Goal: Task Accomplishment & Management: Manage account settings

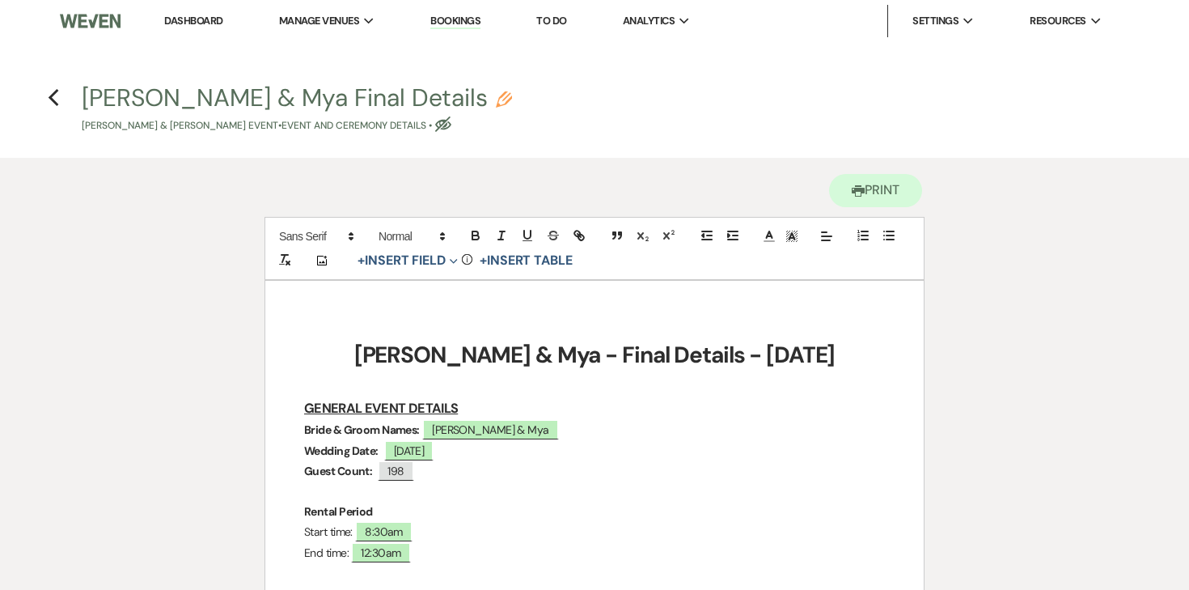
click at [601, 125] on div "[PERSON_NAME] & Mya Final Details Pencil [PERSON_NAME] & [PERSON_NAME] Event • …" at bounding box center [600, 110] width 1037 height 48
click at [218, 13] on li "Dashboard" at bounding box center [193, 21] width 74 height 32
click at [213, 18] on link "Dashboard" at bounding box center [193, 21] width 58 height 14
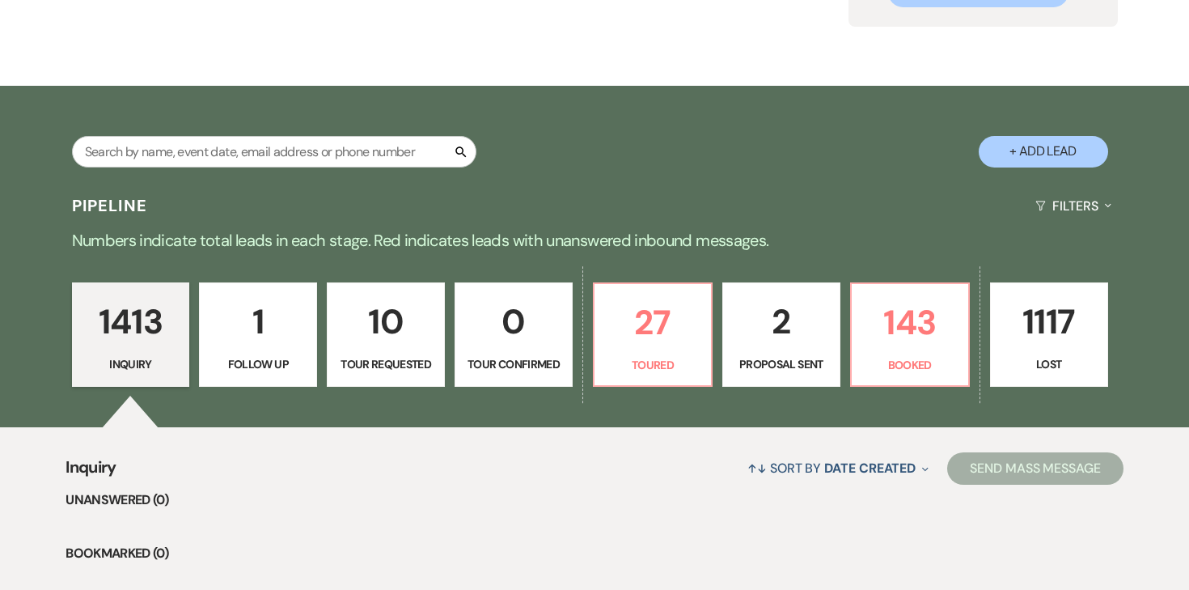
scroll to position [238, 0]
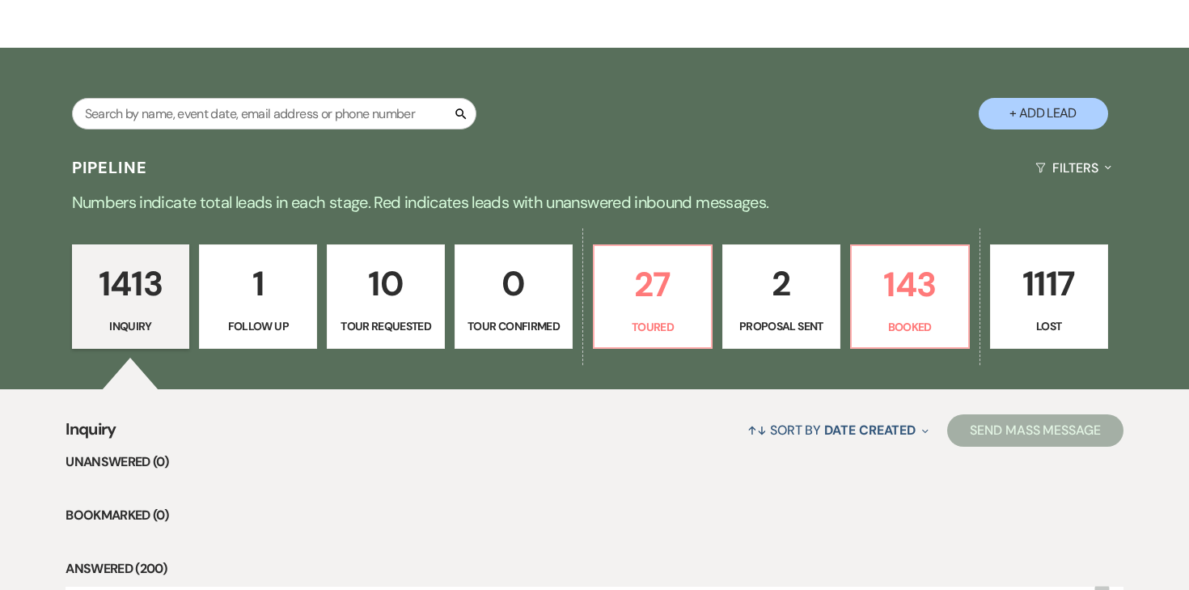
click at [316, 129] on div "Search" at bounding box center [274, 120] width 405 height 45
click at [734, 117] on div "Search + Add Lead" at bounding box center [594, 99] width 1165 height 87
click at [247, 109] on input "text" at bounding box center [274, 114] width 405 height 32
type input "[EMAIL_ADDRESS][PERSON_NAME][DOMAIN_NAME]"
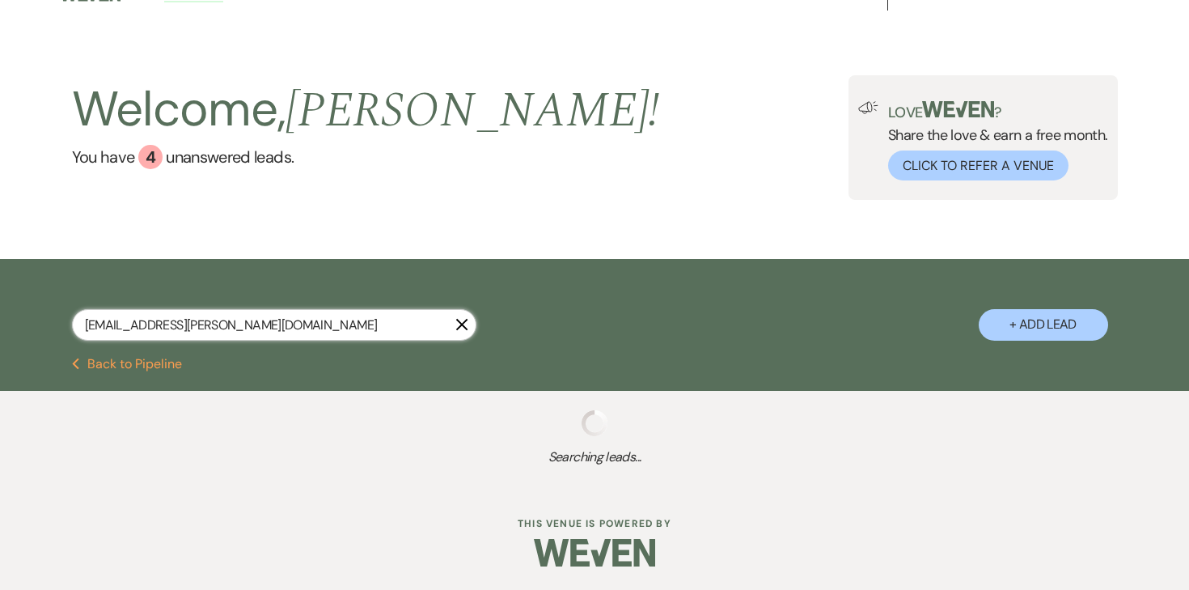
select select "8"
select select "2"
select select "8"
select select "4"
select select "8"
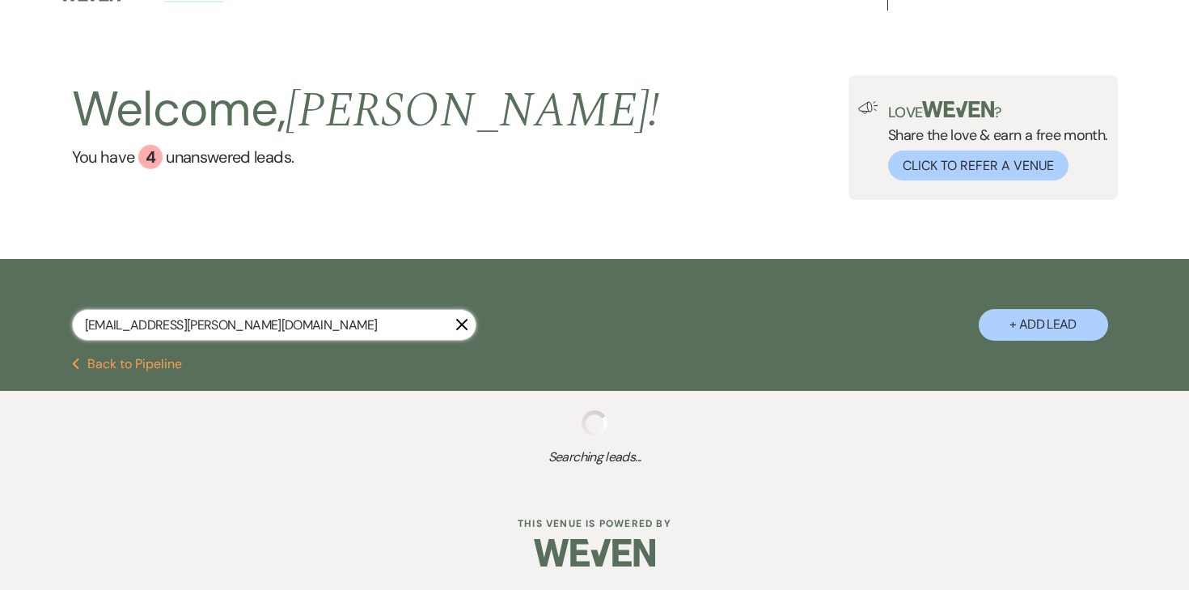
select select "2"
select select "8"
select select "2"
select select "8"
select select "2"
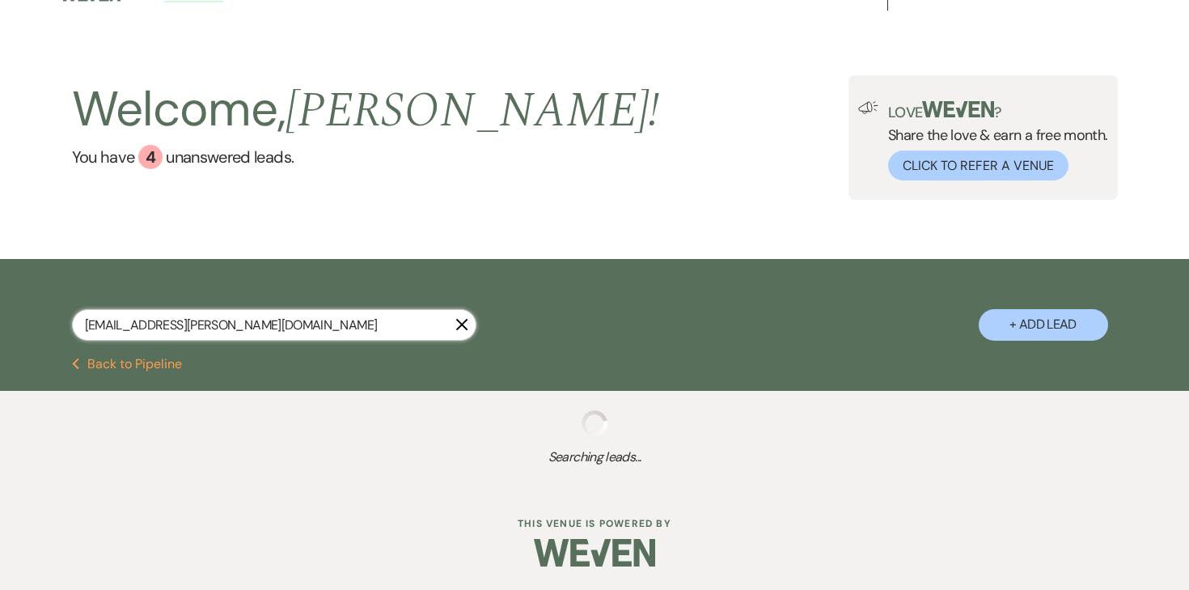
select select "8"
select select "2"
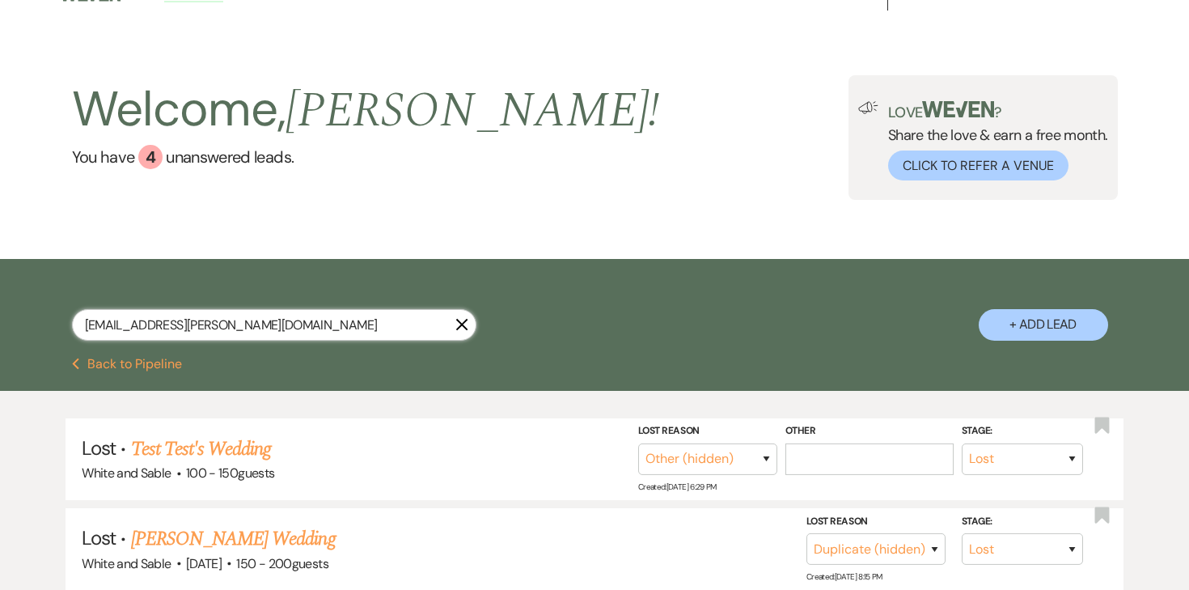
scroll to position [238, 0]
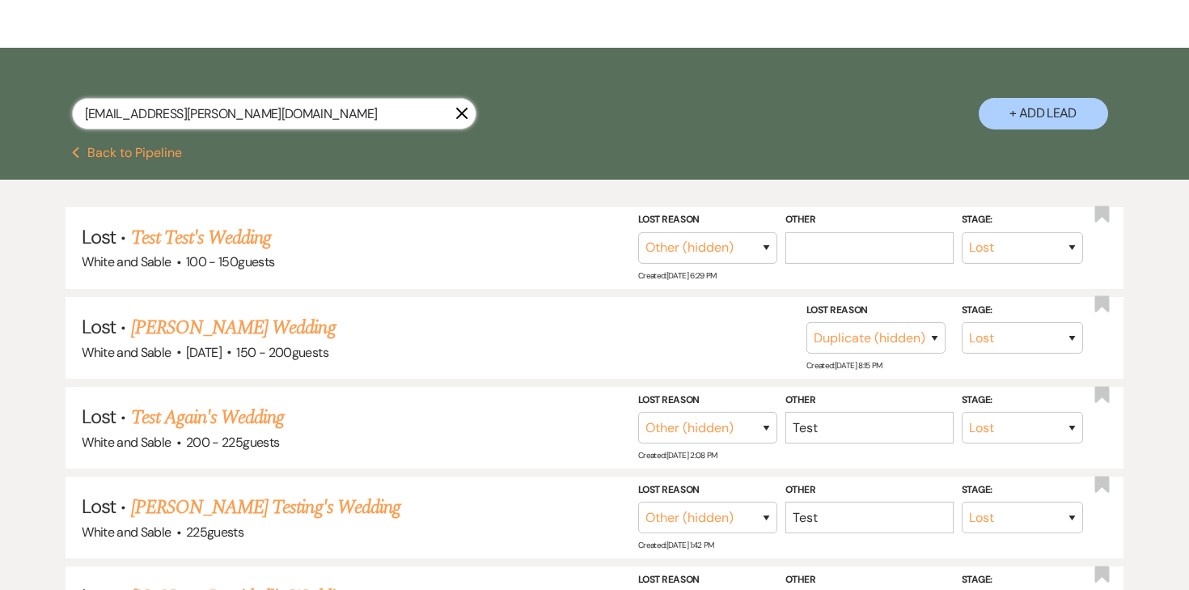
click at [269, 120] on input "[EMAIL_ADDRESS][PERSON_NAME][DOMAIN_NAME]" at bounding box center [274, 114] width 405 height 32
click at [163, 122] on input "text" at bounding box center [274, 114] width 405 height 32
type input "h"
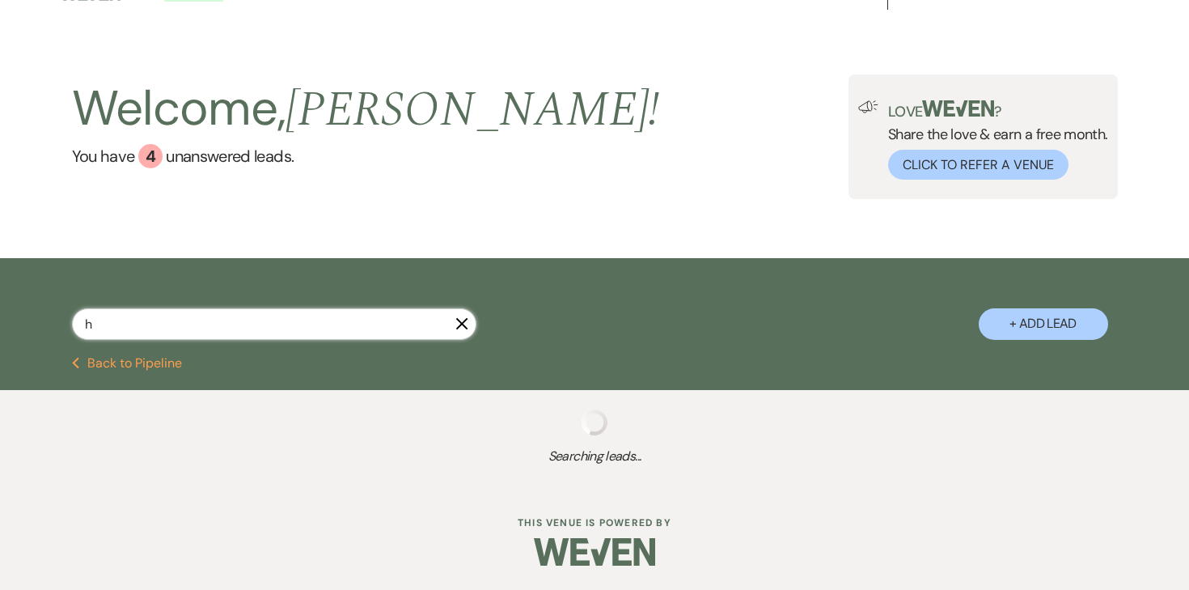
scroll to position [27, 0]
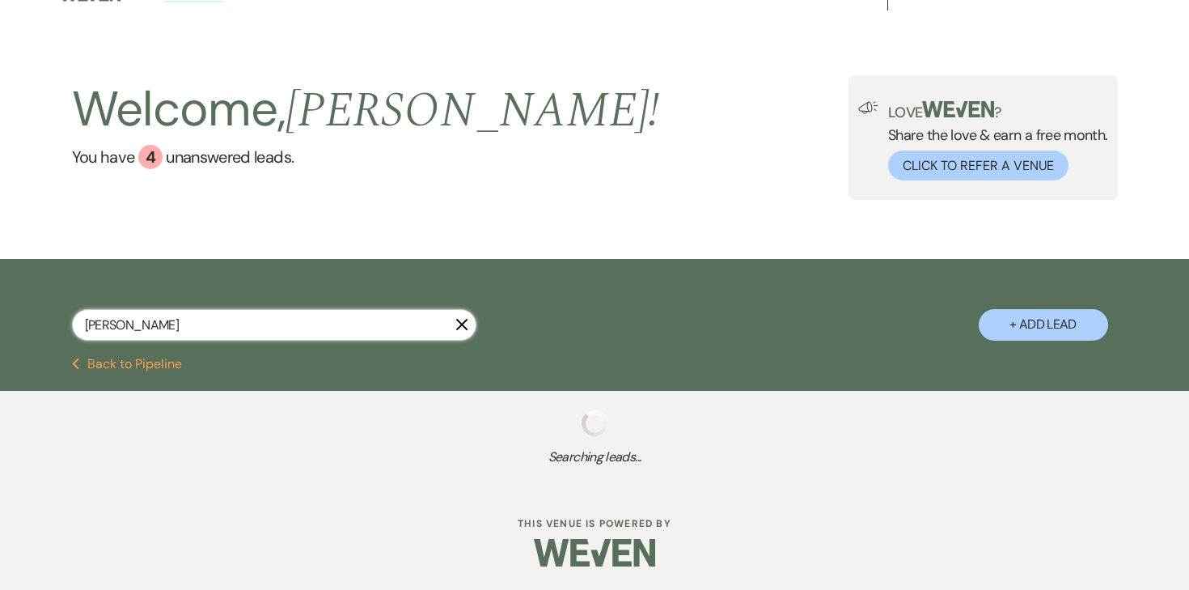
type input "[PERSON_NAME]"
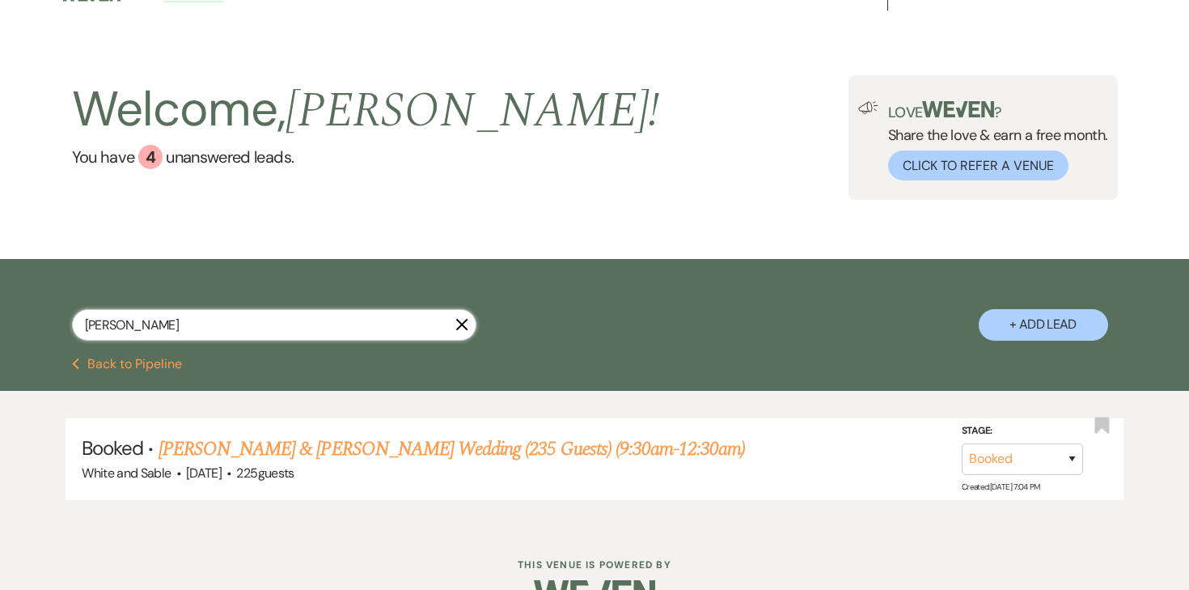
scroll to position [67, 0]
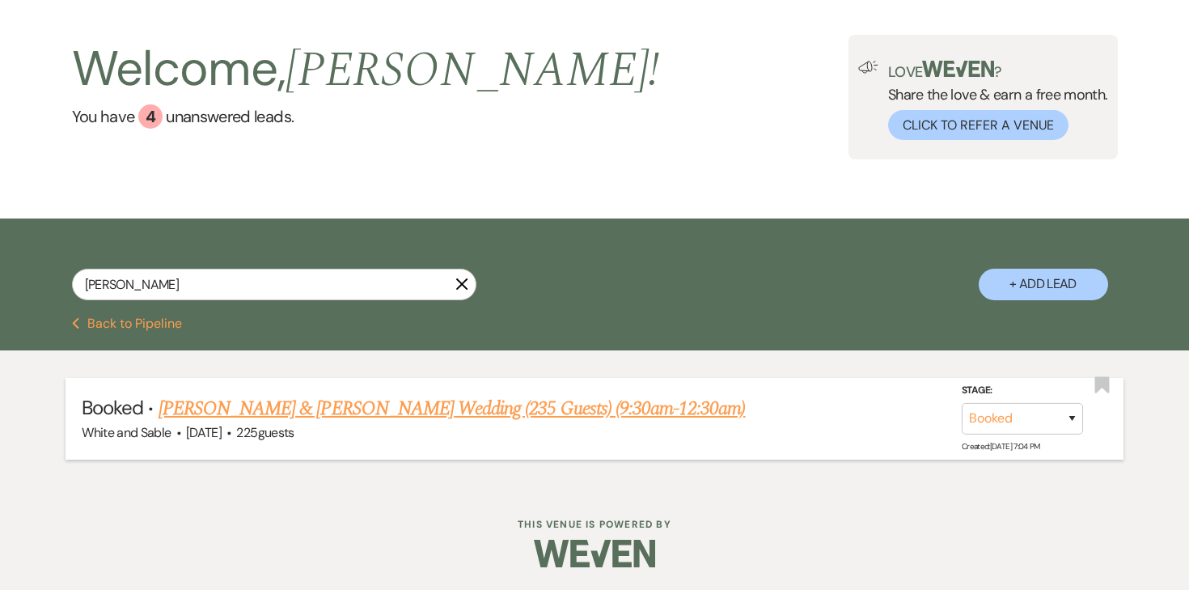
click at [349, 408] on link "[PERSON_NAME] & [PERSON_NAME] Wedding (235 Guests) (9:30am-12:30am)" at bounding box center [452, 408] width 587 height 29
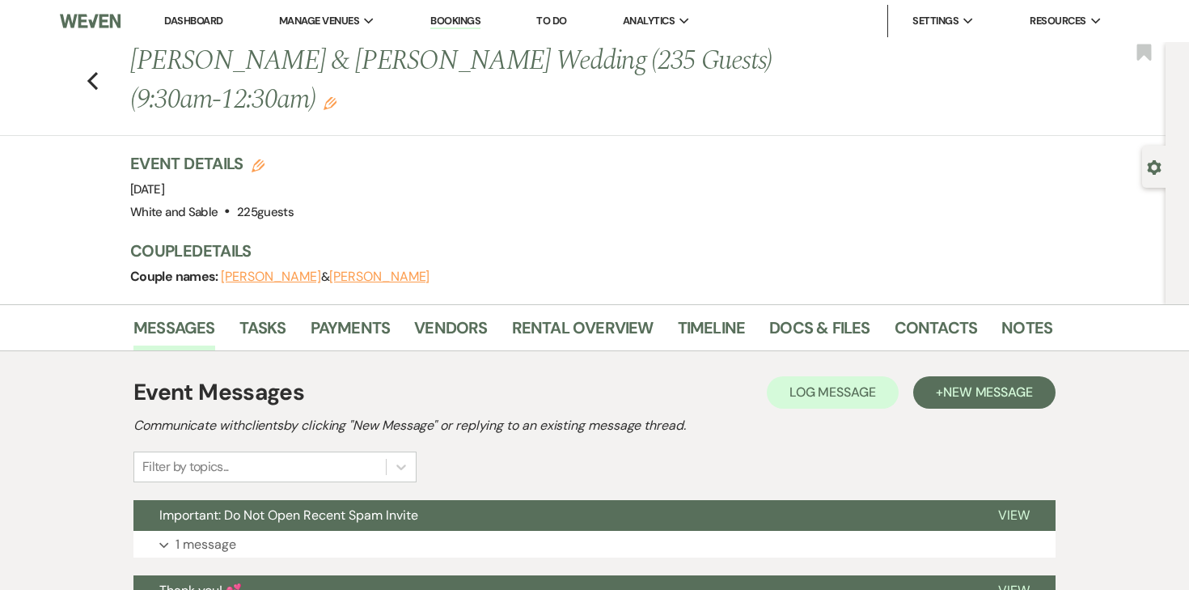
click at [668, 235] on div "Event Details Edit Event Date: [DATE] Venue: [GEOGRAPHIC_DATA] . 225 guests Ven…" at bounding box center [591, 228] width 922 height 152
click at [649, 268] on div "Couple names: [PERSON_NAME] & [PERSON_NAME]" at bounding box center [583, 276] width 906 height 23
click at [608, 329] on link "Rental Overview" at bounding box center [583, 333] width 142 height 36
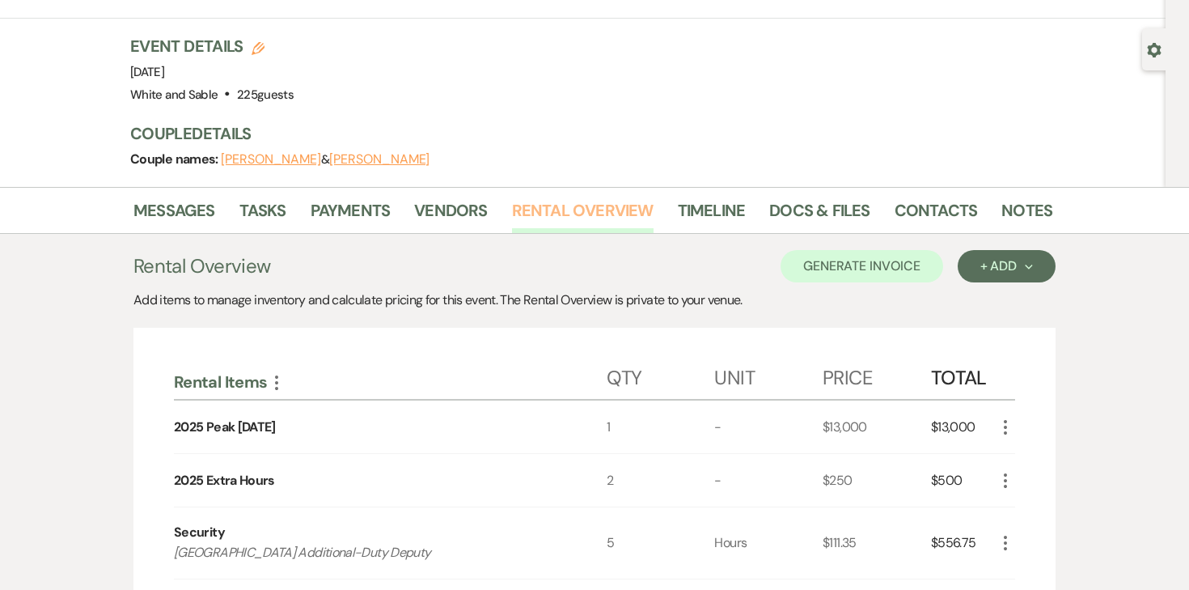
scroll to position [159, 0]
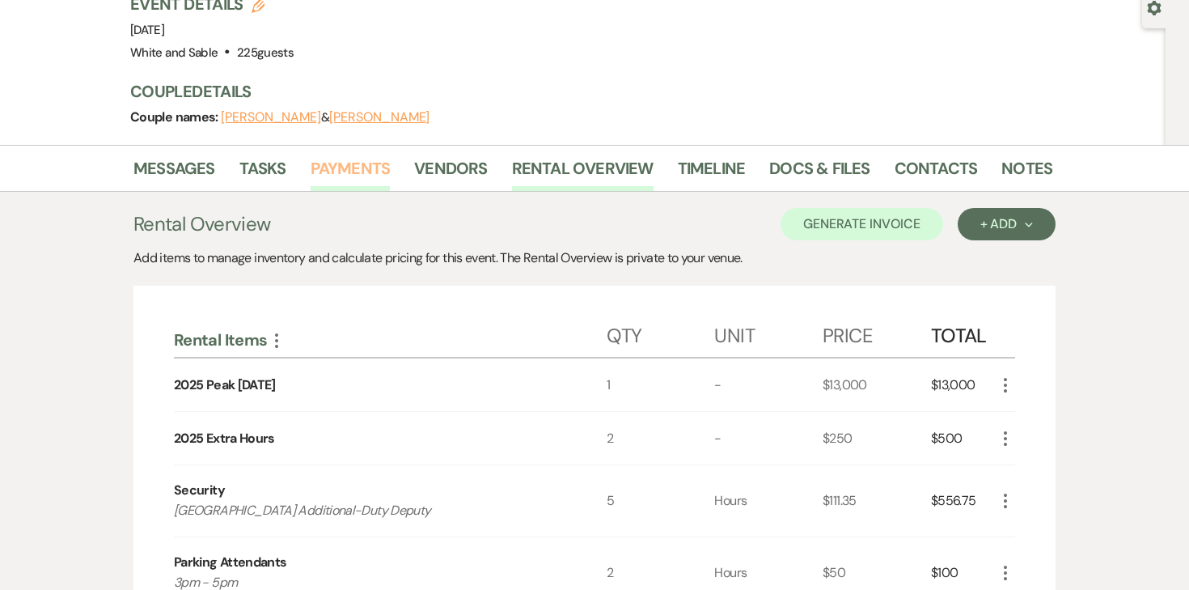
click at [343, 170] on link "Payments" at bounding box center [351, 173] width 80 height 36
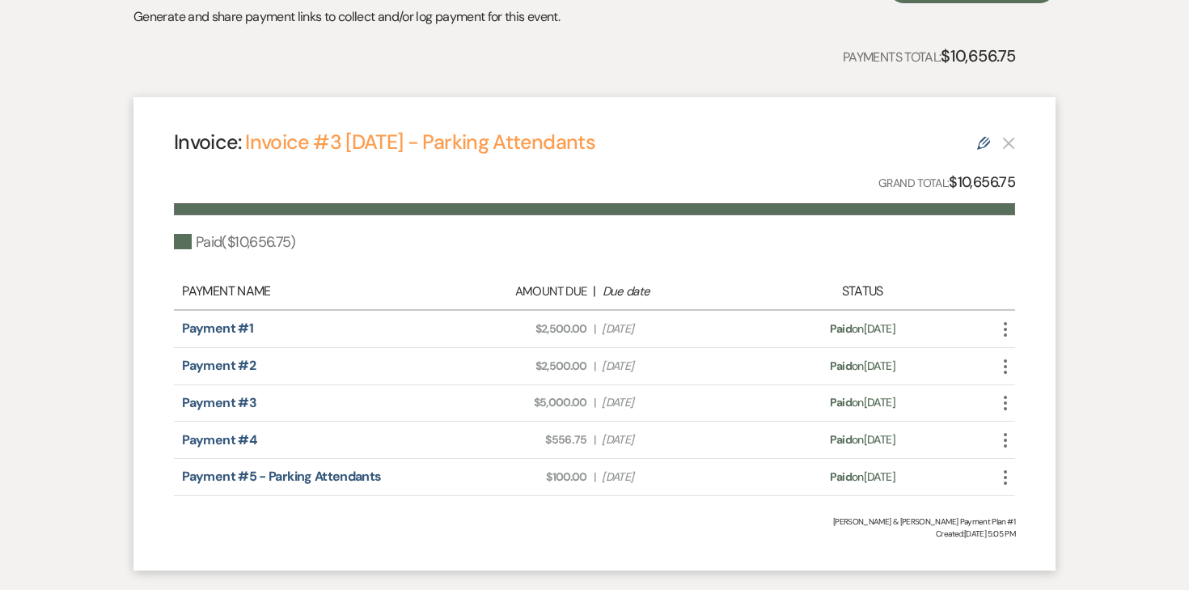
scroll to position [414, 0]
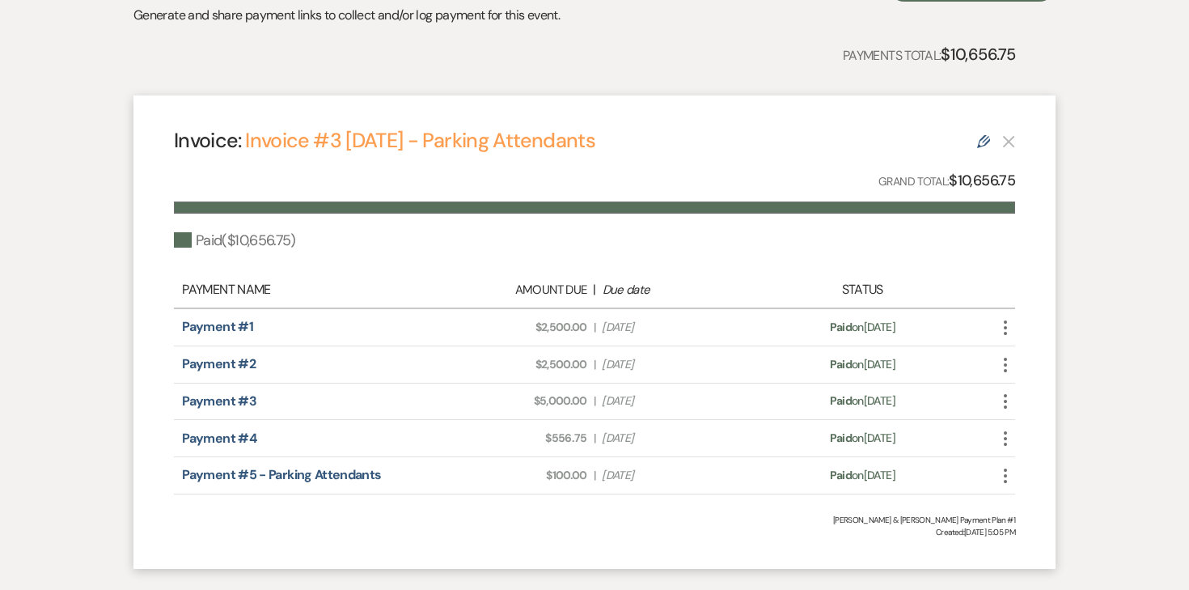
click at [986, 140] on icon "Edit" at bounding box center [983, 141] width 13 height 13
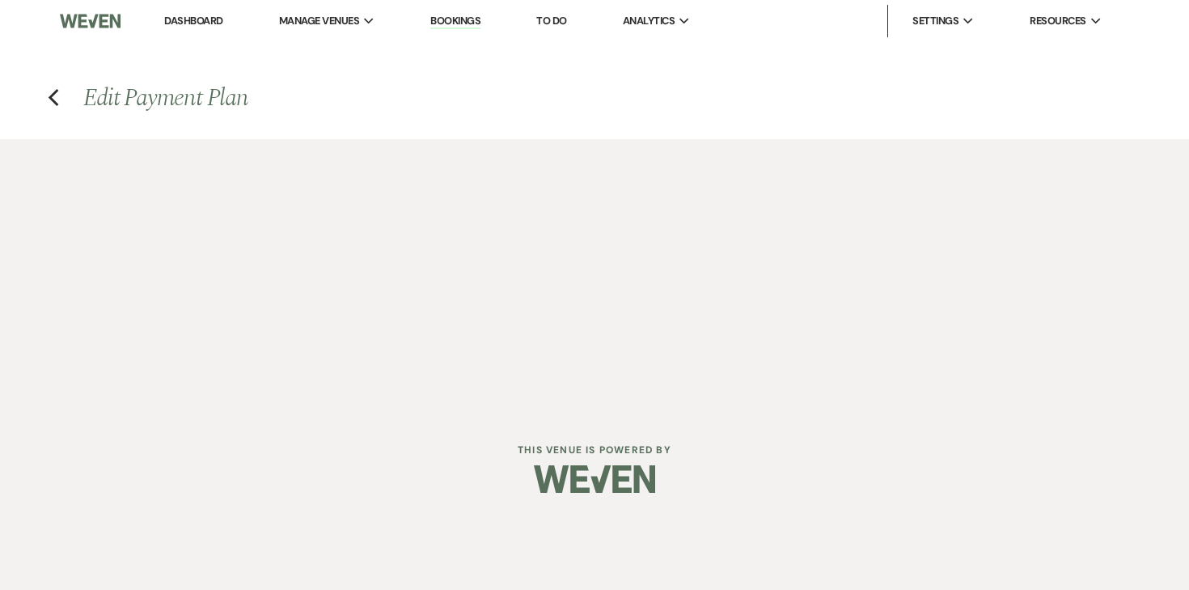
select select "24359"
select select "1"
select select "true"
select select "1"
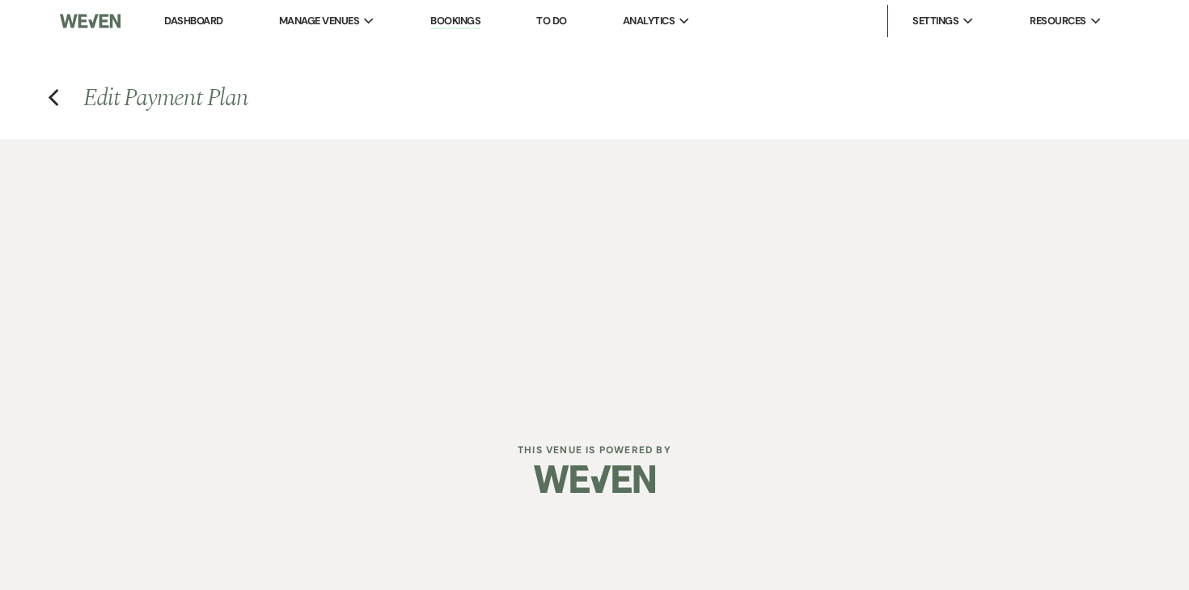
select select "true"
select select "1"
select select "true"
select select "1"
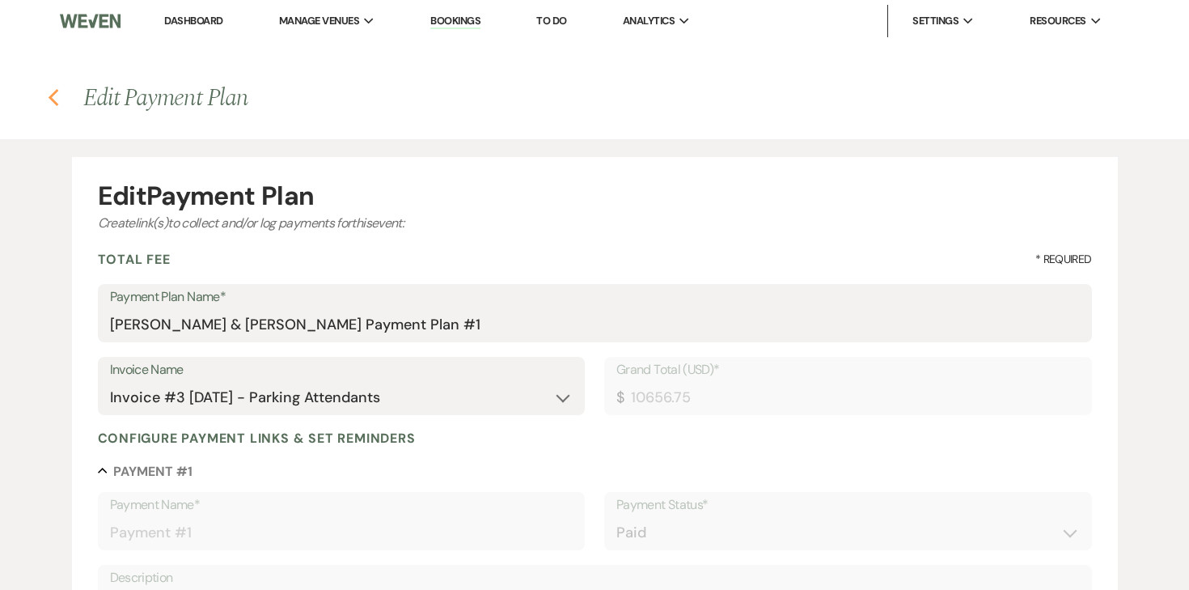
click at [54, 93] on use "button" at bounding box center [53, 98] width 11 height 18
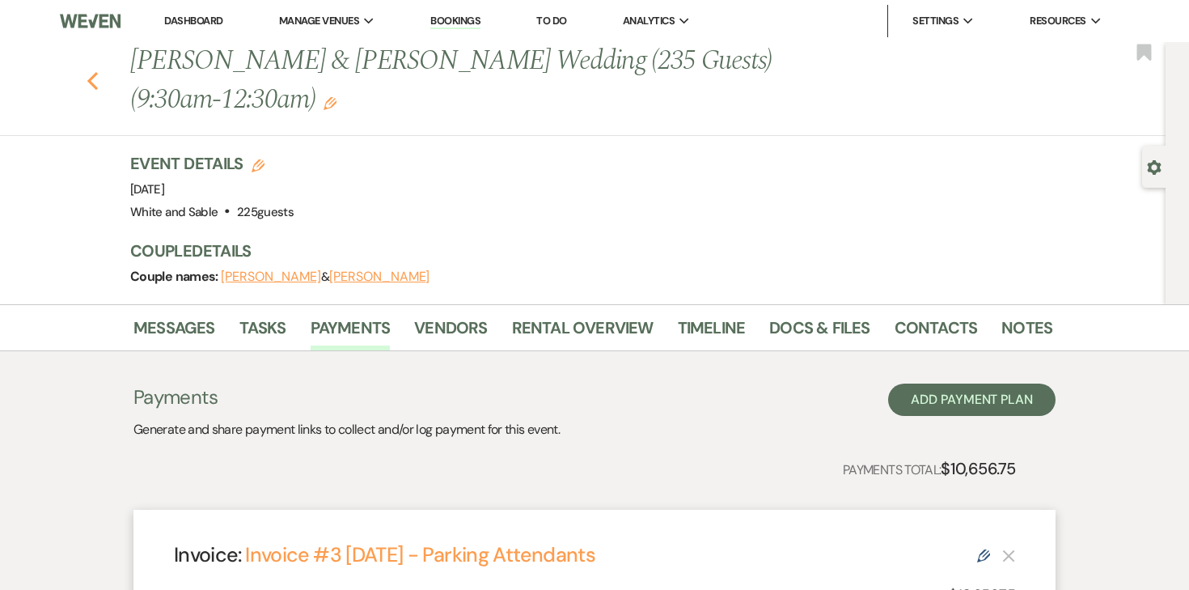
click at [97, 78] on icon "Previous" at bounding box center [93, 80] width 12 height 19
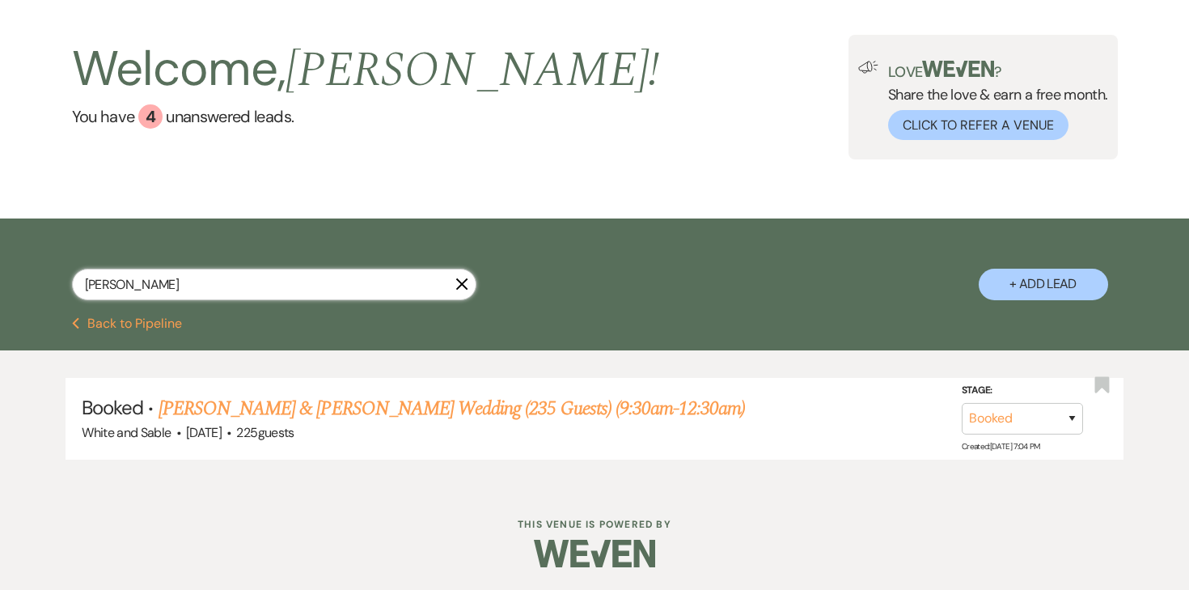
click at [240, 289] on input "[PERSON_NAME]" at bounding box center [274, 285] width 405 height 32
type input "[PERSON_NAME]"
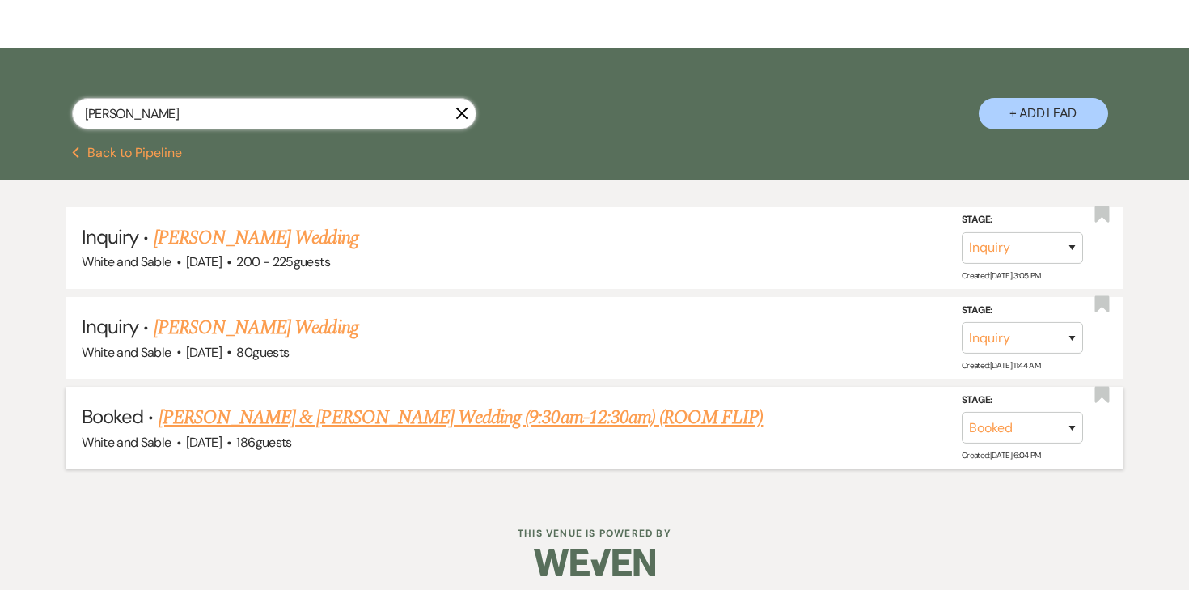
scroll to position [244, 0]
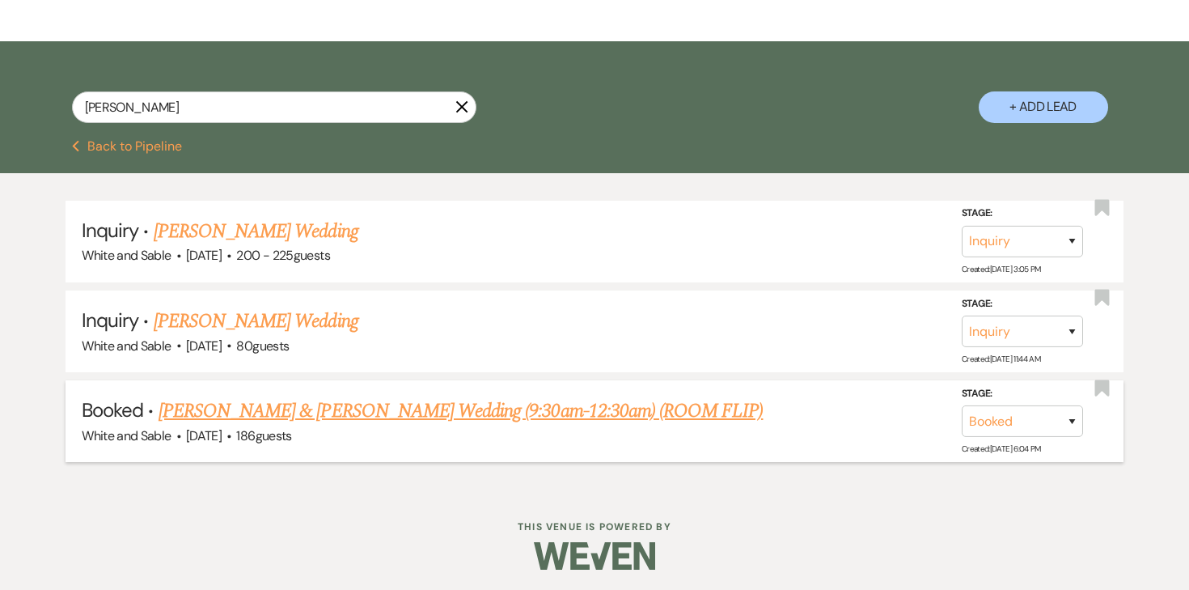
click at [257, 410] on link "[PERSON_NAME] & [PERSON_NAME] Wedding (9:30am-12:30am) (ROOM FLIP)" at bounding box center [461, 410] width 605 height 29
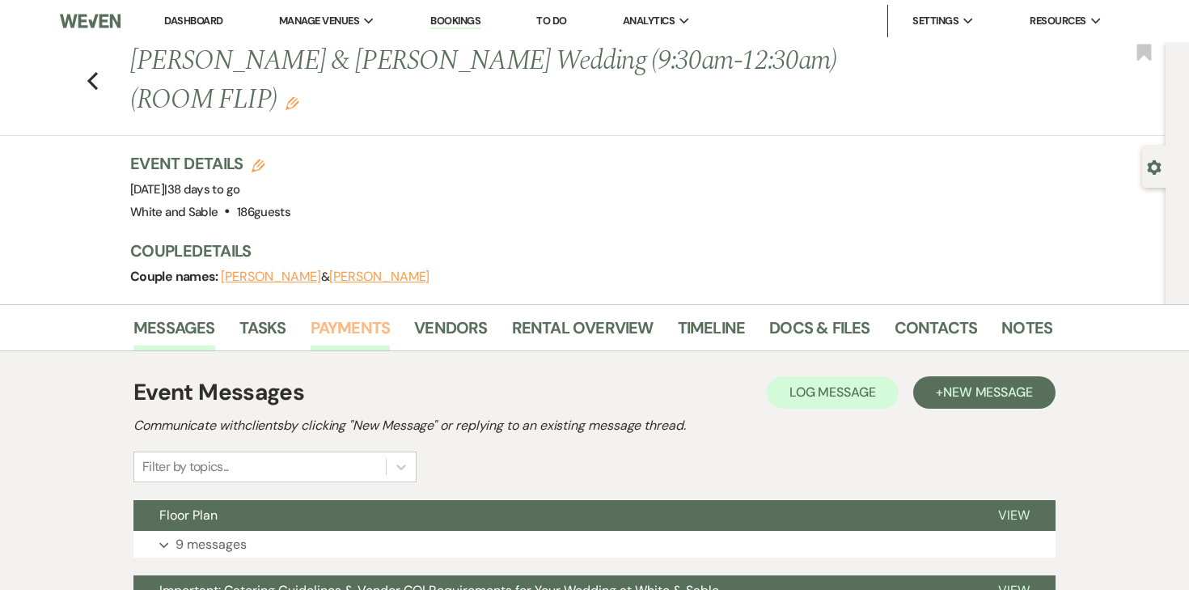
click at [374, 315] on link "Payments" at bounding box center [351, 333] width 80 height 36
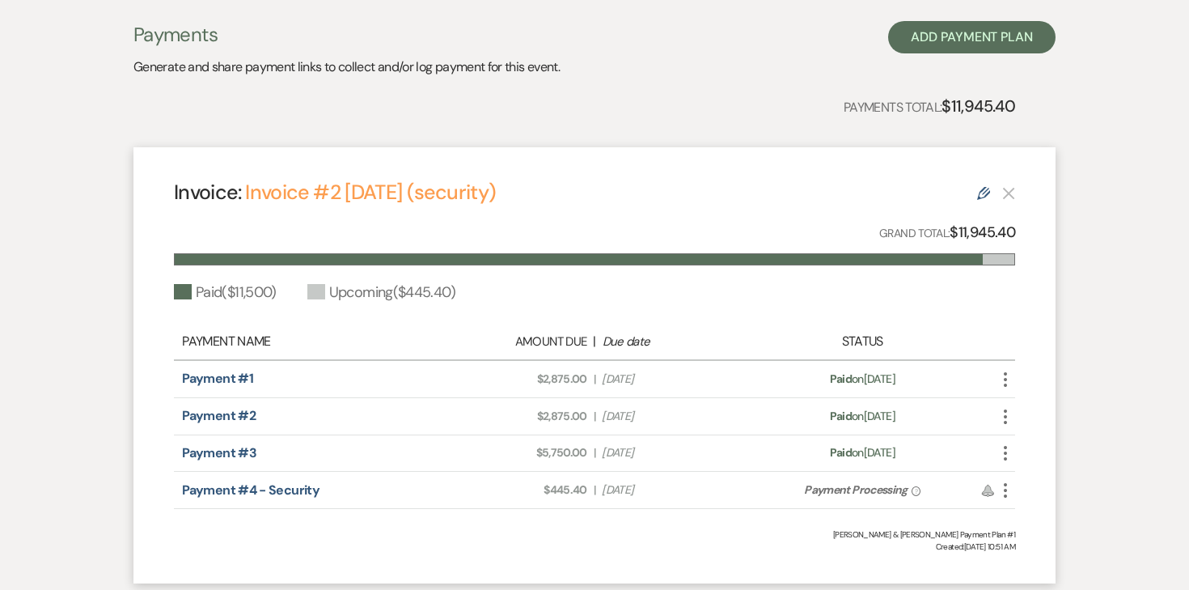
scroll to position [438, 0]
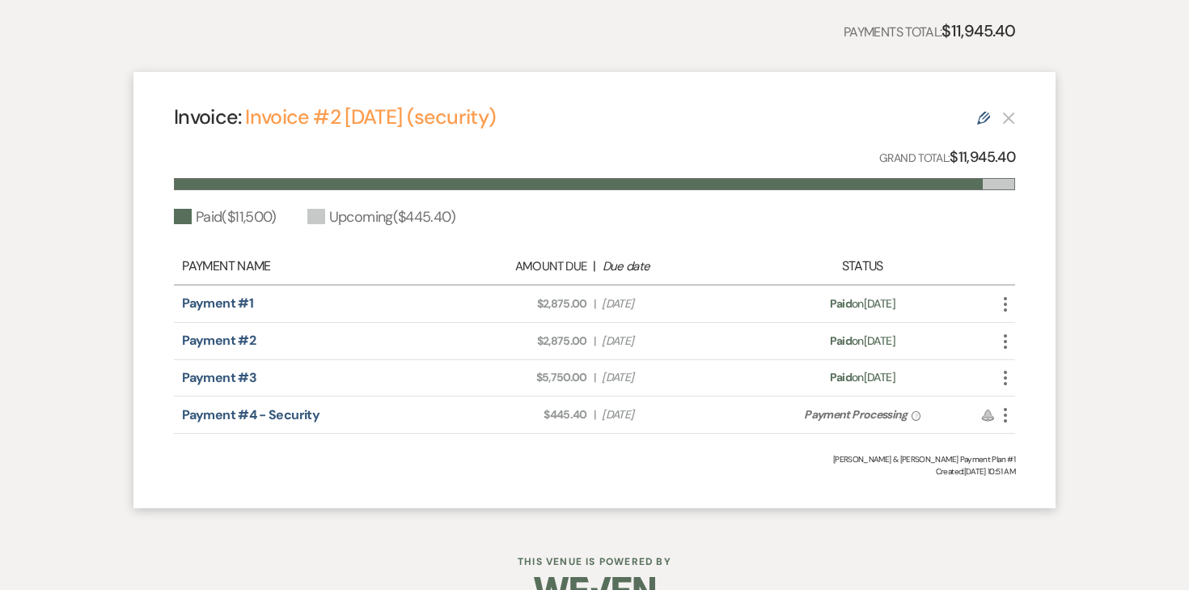
click at [979, 112] on icon "Edit" at bounding box center [983, 118] width 13 height 13
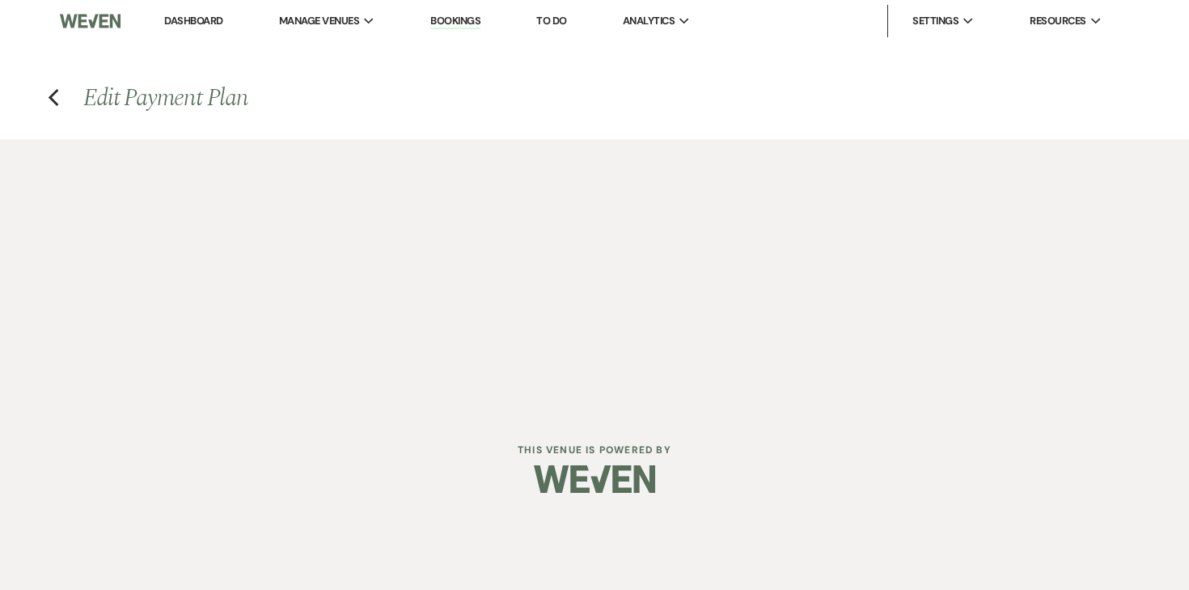
select select "28547"
select select "1"
select select "true"
select select "1"
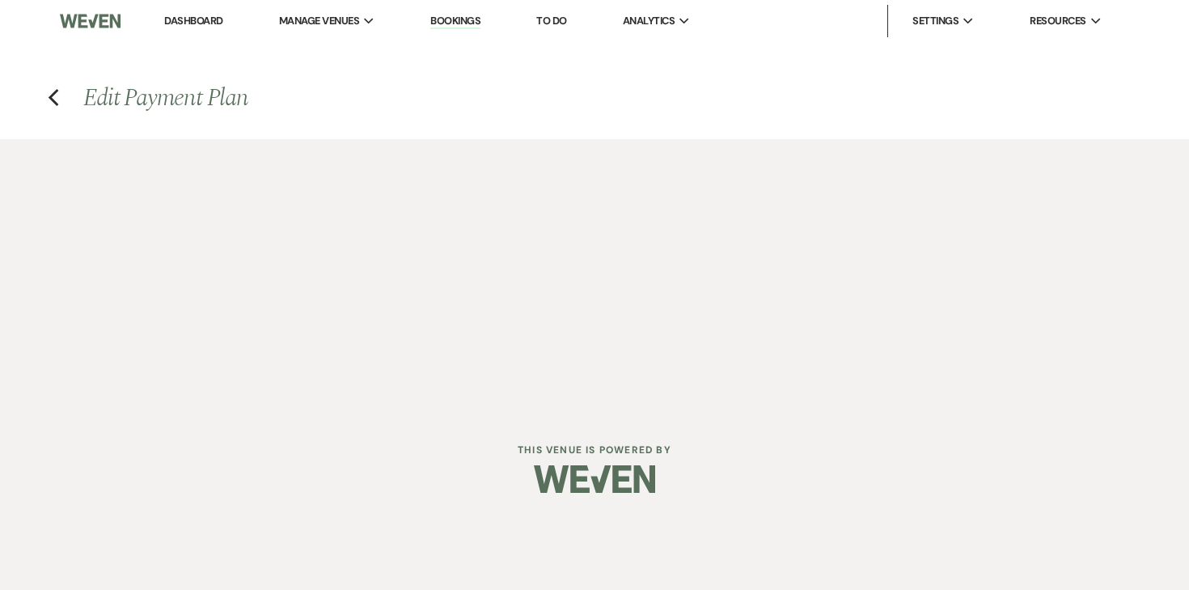
select select "true"
select select "1"
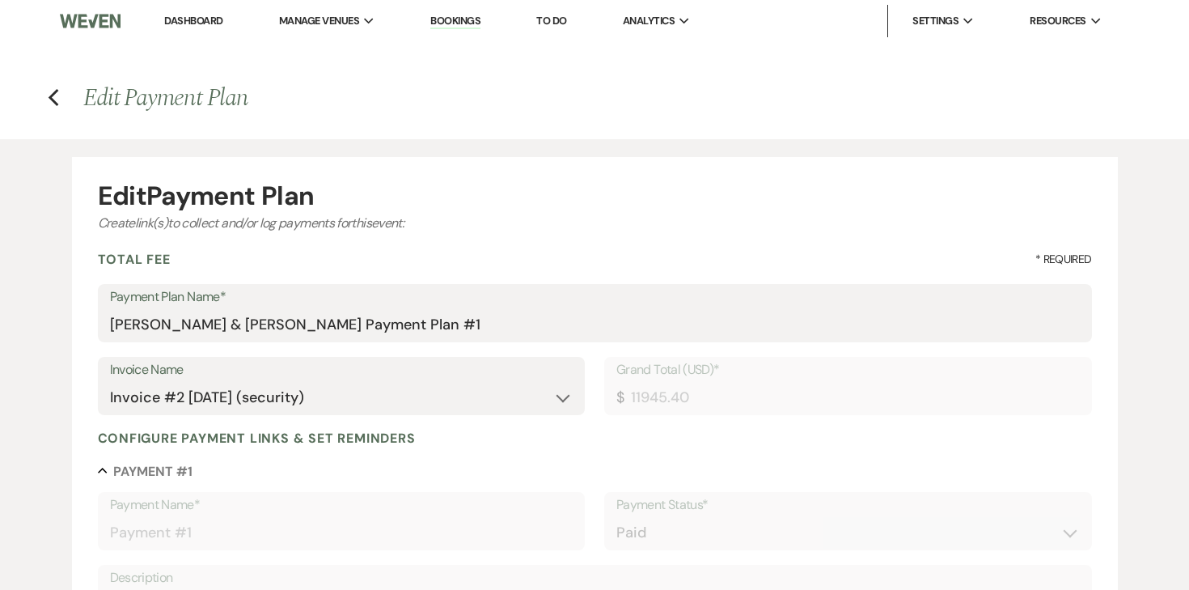
click at [39, 102] on h4 "Previous Edit Payment Plan" at bounding box center [594, 98] width 1165 height 34
click at [46, 102] on h4 "Previous Edit Payment Plan" at bounding box center [594, 98] width 1165 height 34
click at [52, 102] on icon "Previous" at bounding box center [54, 97] width 12 height 19
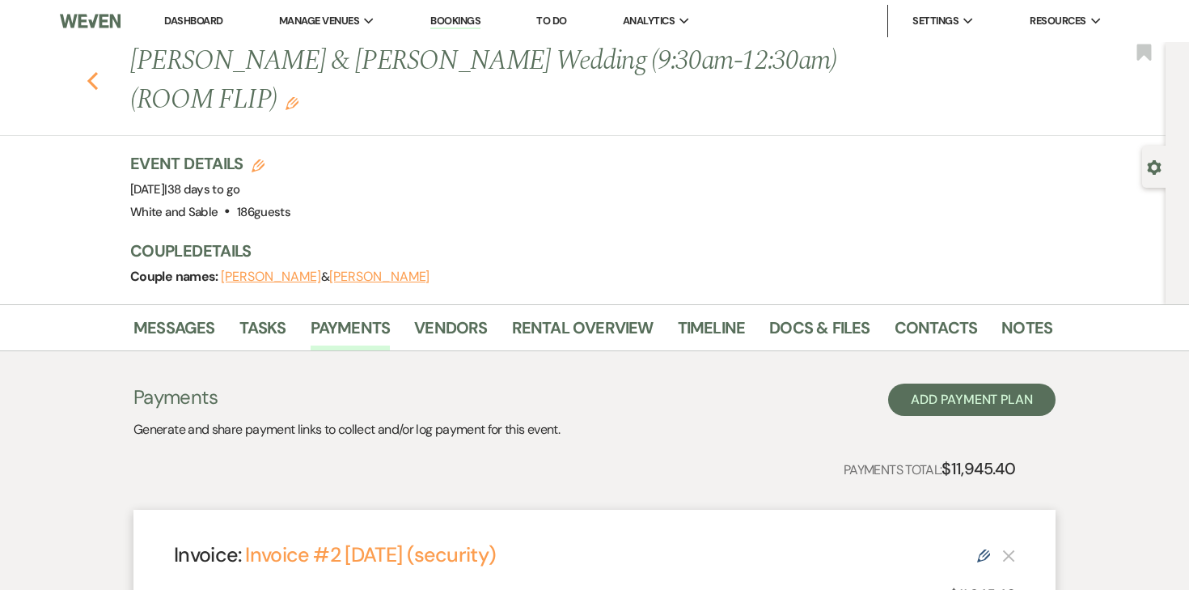
click at [93, 72] on use "button" at bounding box center [92, 81] width 11 height 18
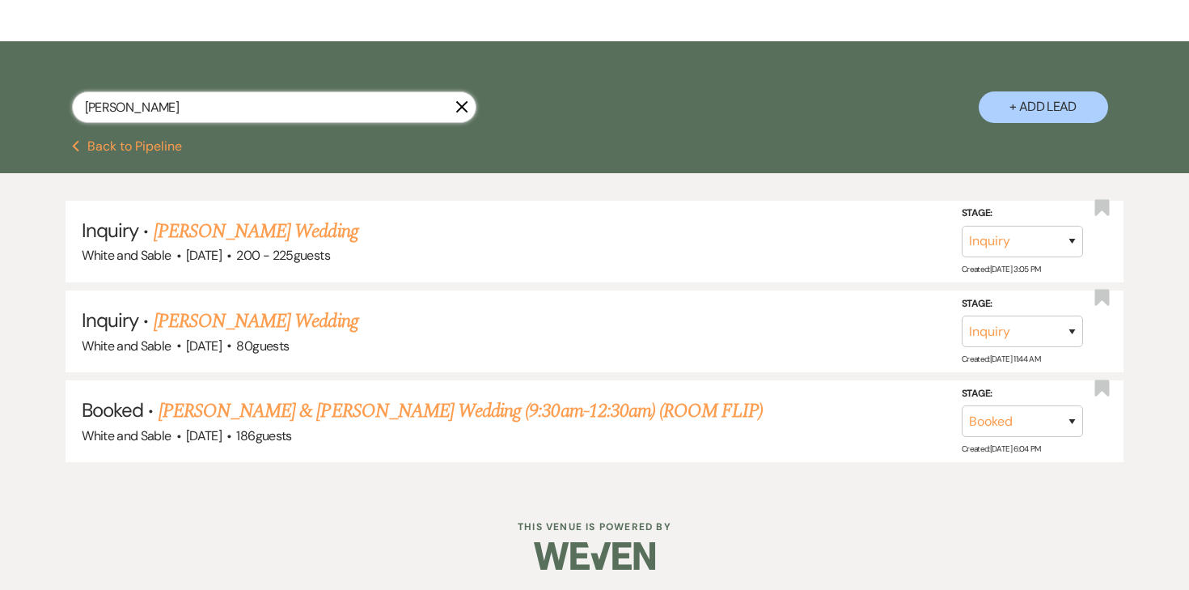
click at [279, 104] on input "[PERSON_NAME]" at bounding box center [274, 107] width 405 height 32
type input "[PERSON_NAME]"
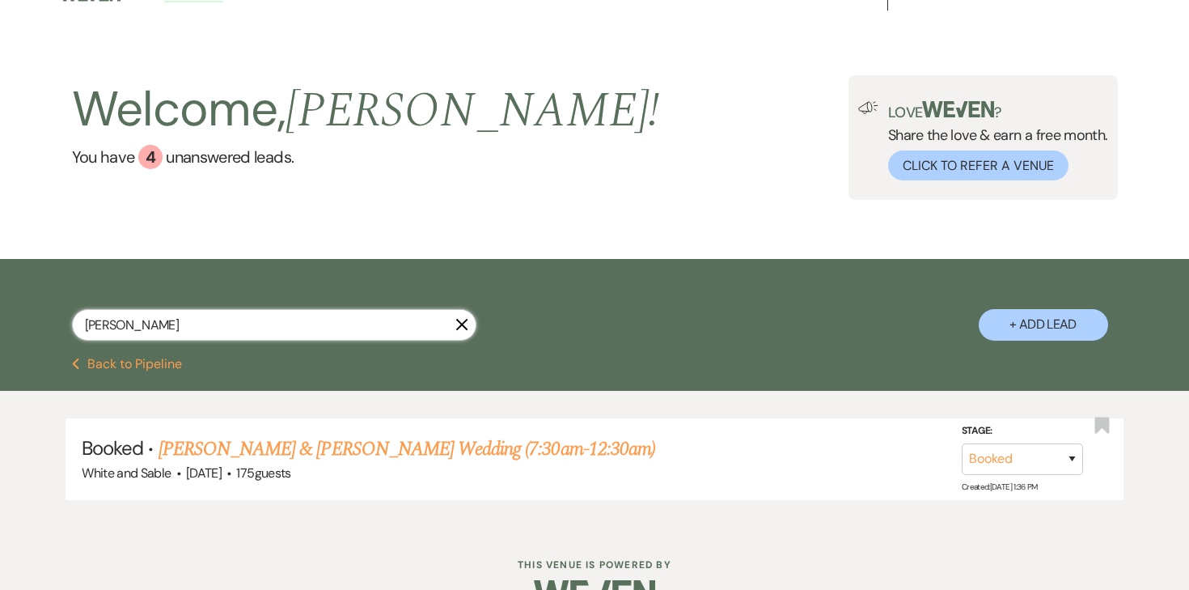
scroll to position [67, 0]
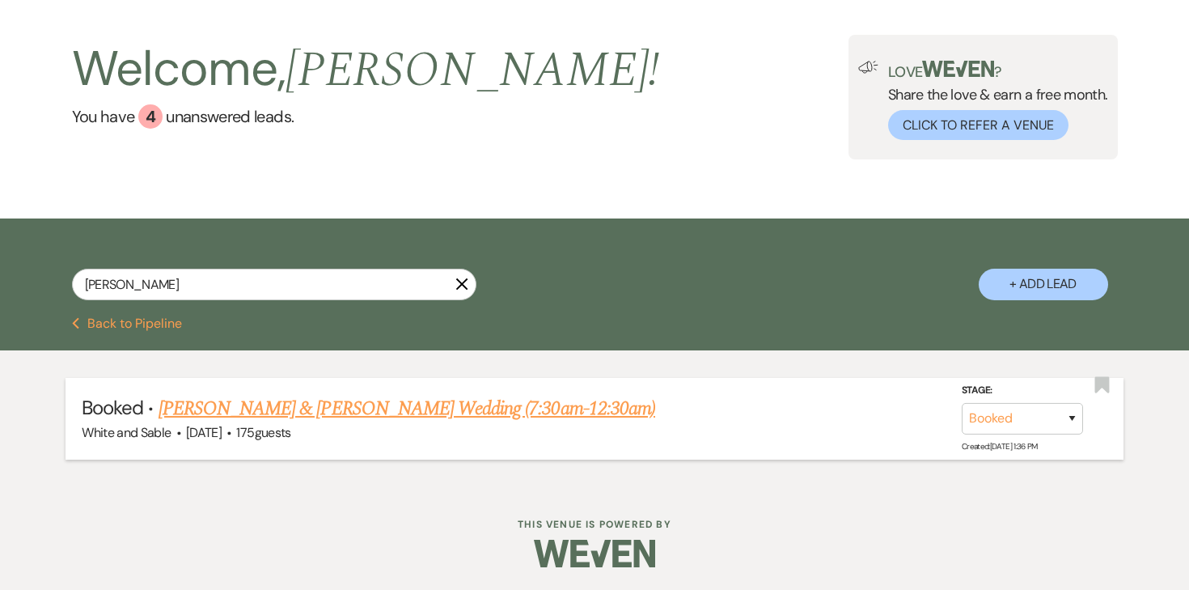
click at [278, 413] on link "[PERSON_NAME] & [PERSON_NAME] Wedding (7:30am-12:30am)" at bounding box center [407, 408] width 497 height 29
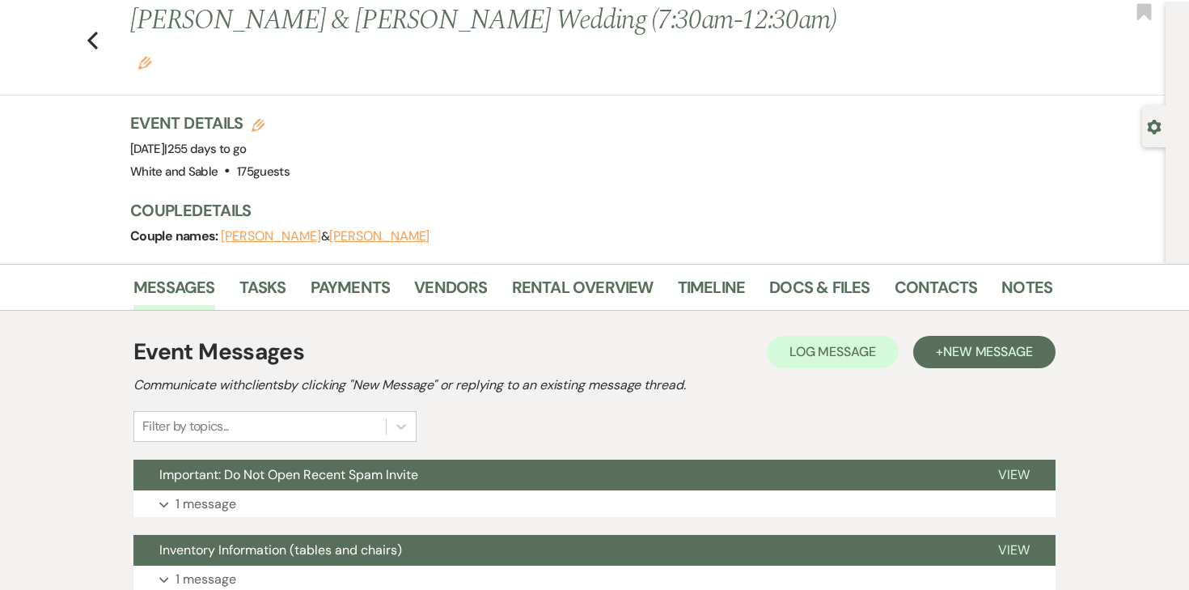
scroll to position [59, 0]
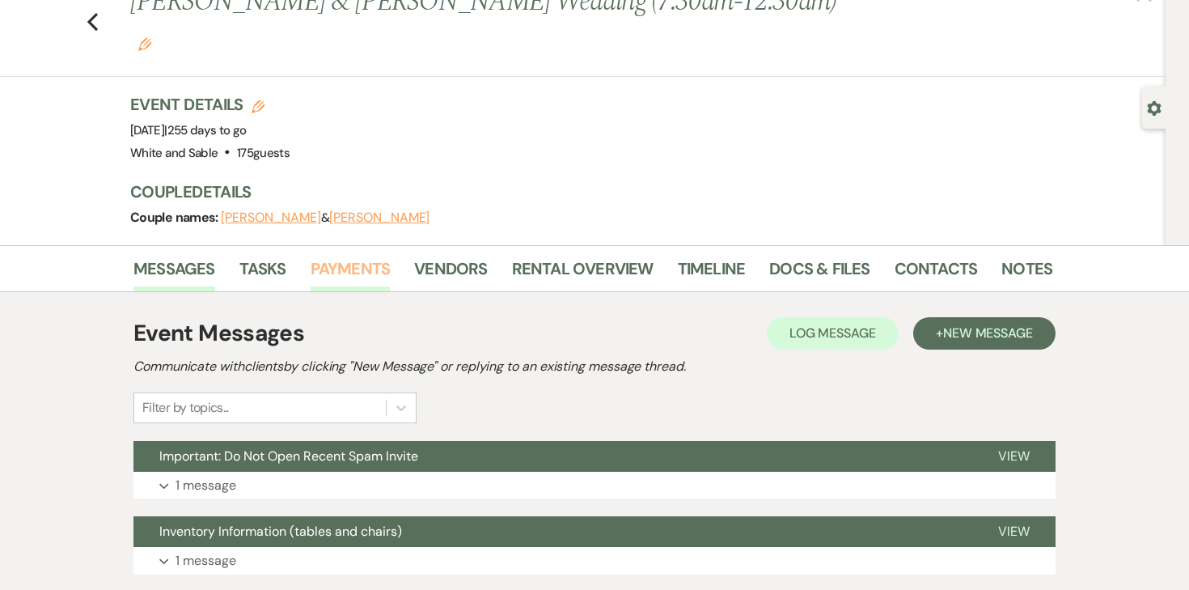
click at [342, 256] on link "Payments" at bounding box center [351, 274] width 80 height 36
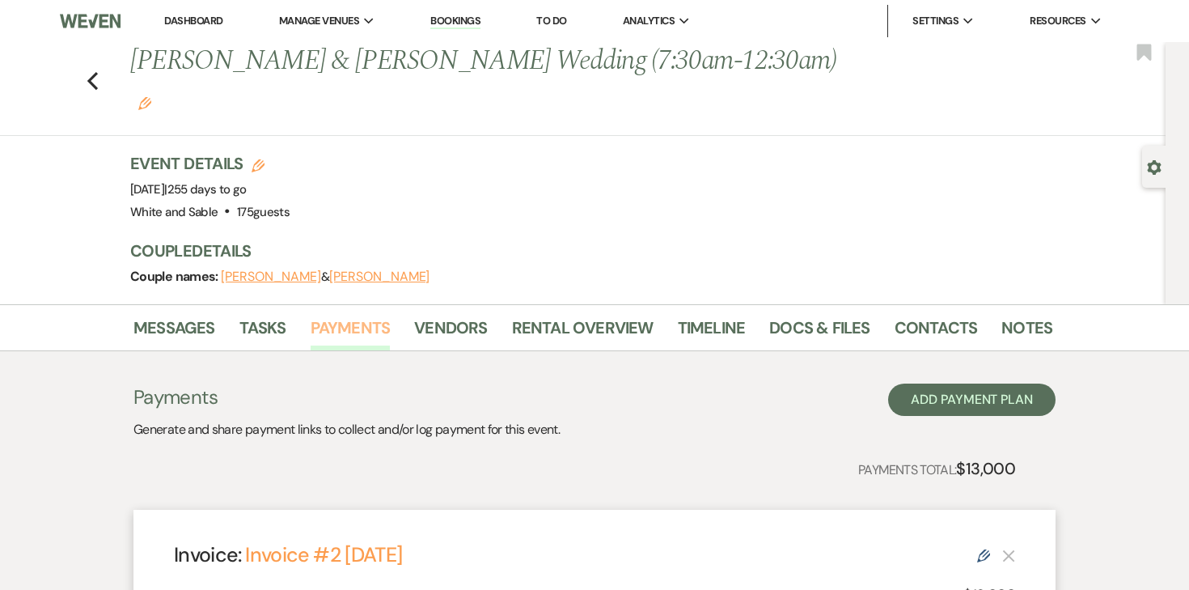
scroll to position [58, 0]
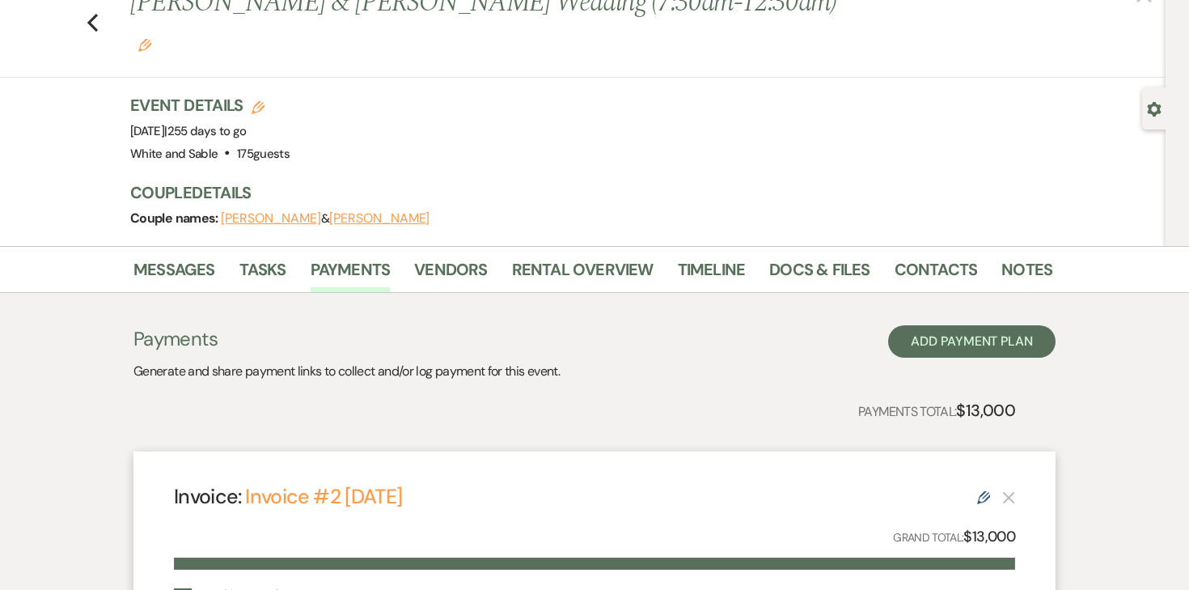
click at [979, 491] on use at bounding box center [983, 497] width 13 height 13
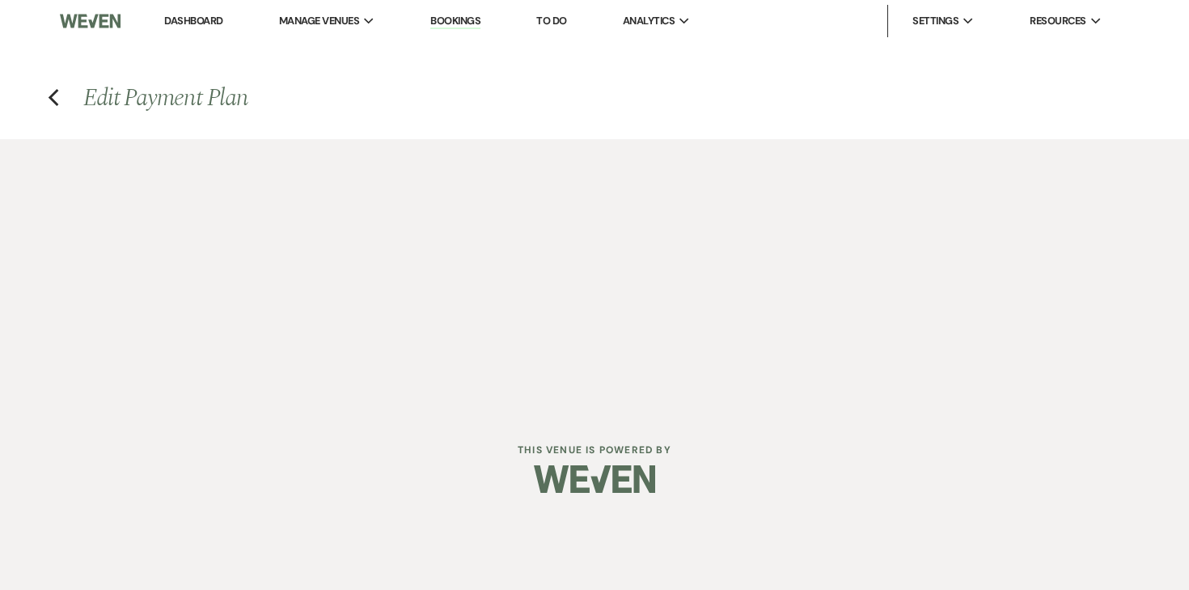
select select "17379"
select select "1"
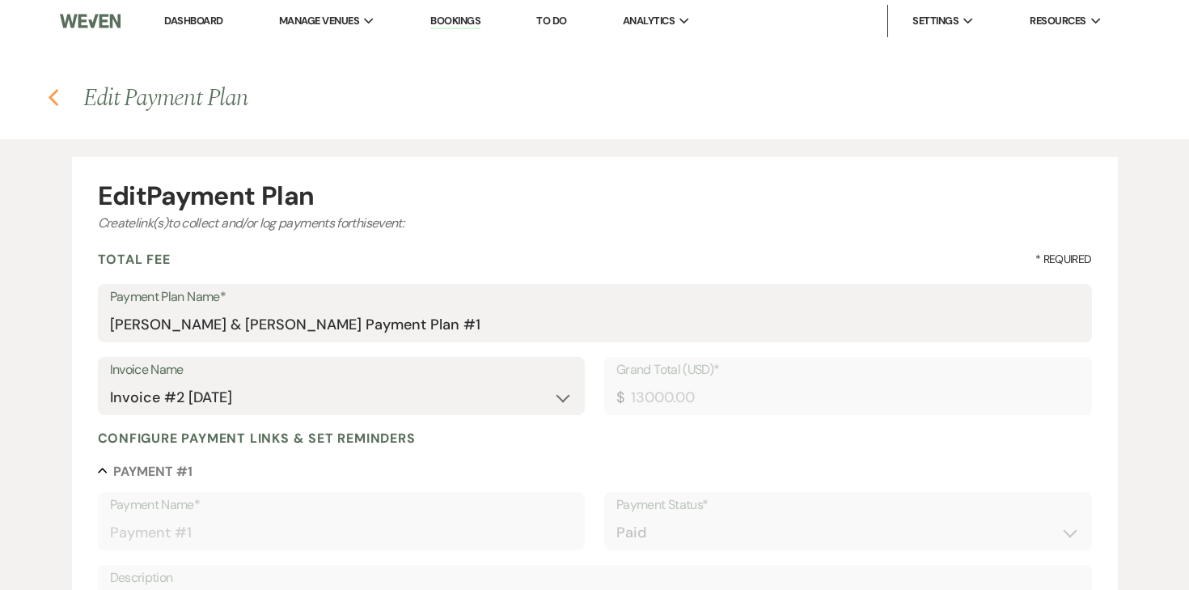
click at [53, 99] on icon "Previous" at bounding box center [54, 97] width 12 height 19
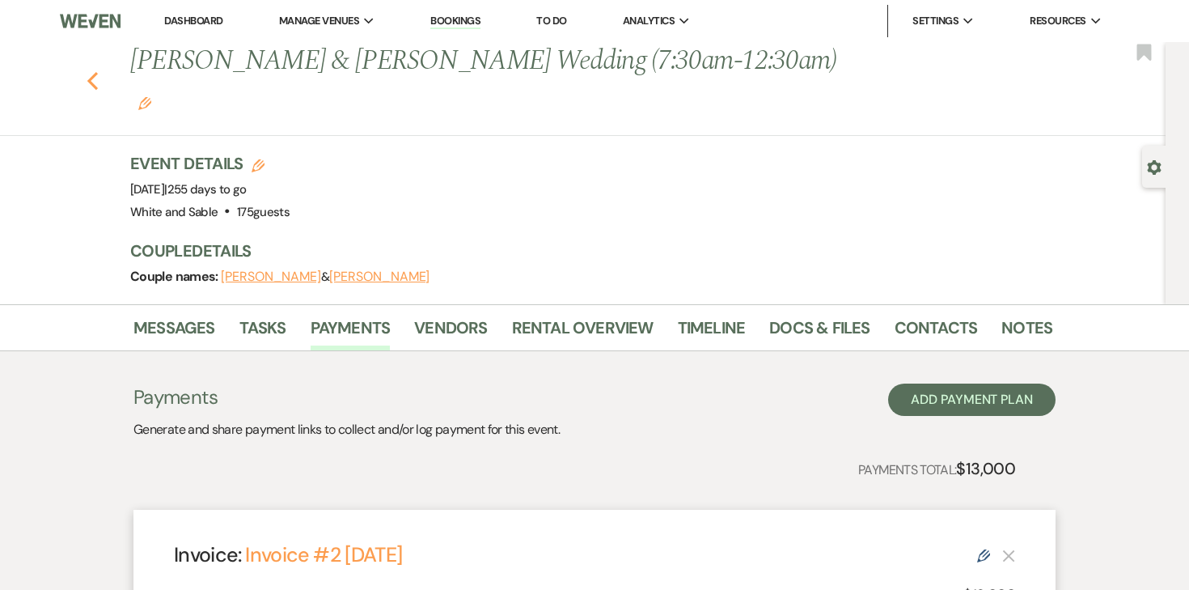
click at [87, 71] on icon "Previous" at bounding box center [93, 80] width 12 height 19
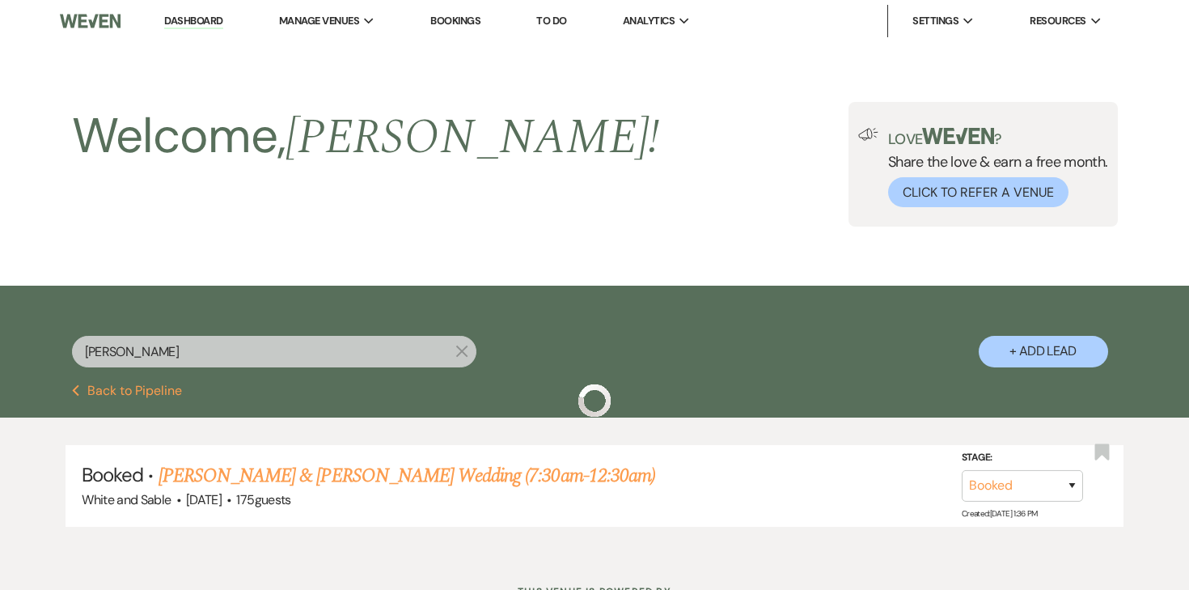
scroll to position [67, 0]
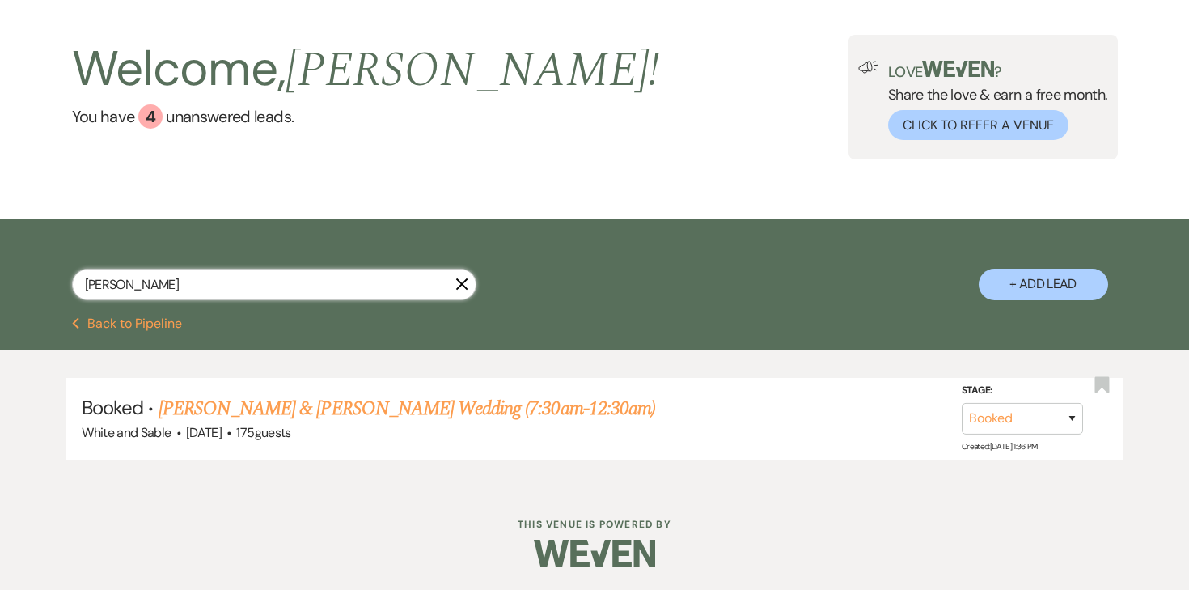
click at [376, 272] on input "[PERSON_NAME]" at bounding box center [274, 285] width 405 height 32
type input "iverso"
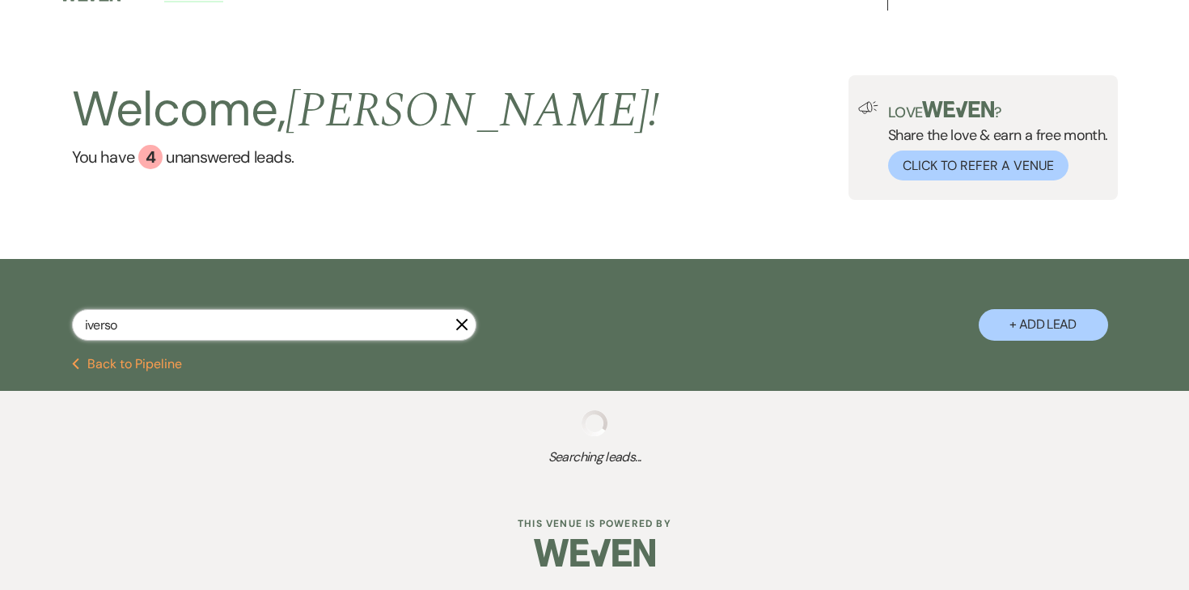
scroll to position [67, 0]
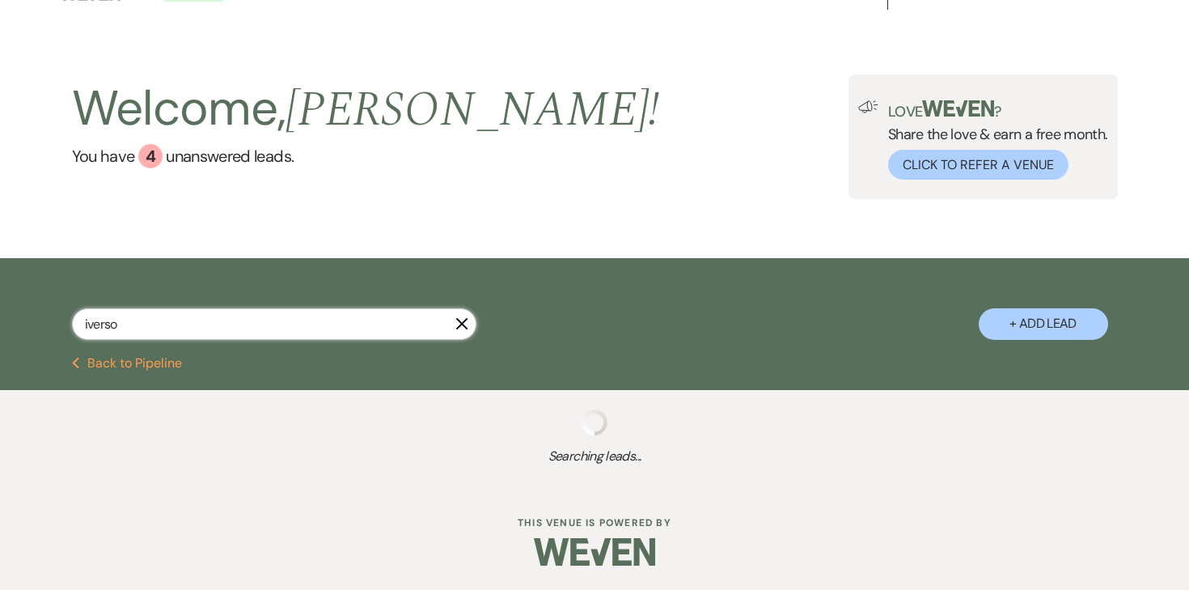
select select "8"
select select "1"
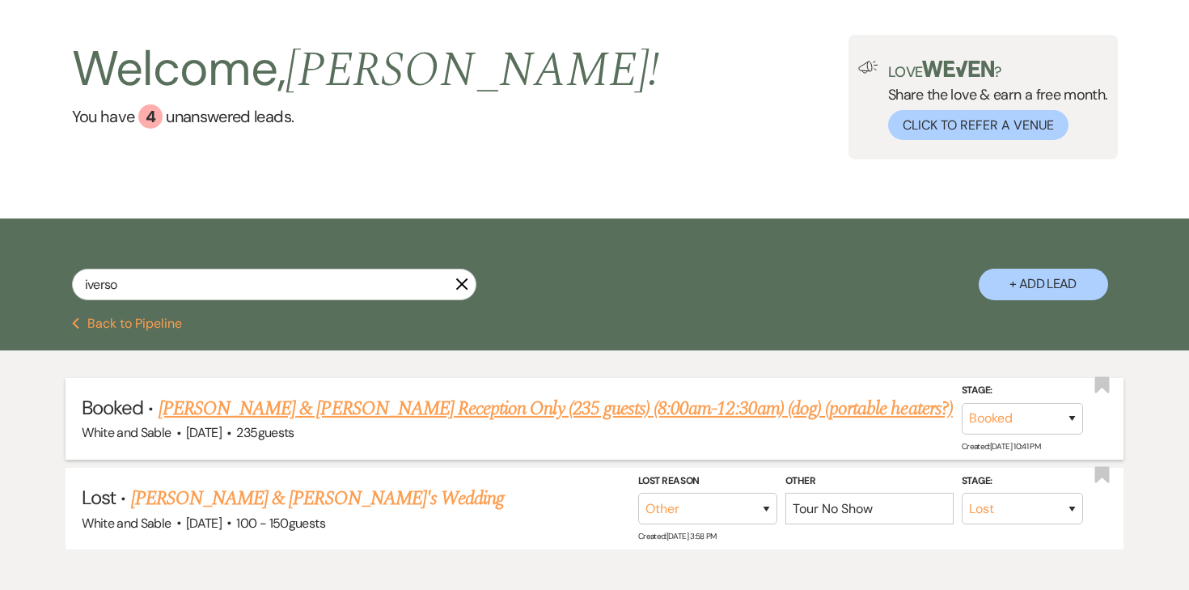
click at [328, 399] on link "[PERSON_NAME] & [PERSON_NAME] Reception Only (235 guests) (8:00am-12:30am) (dog…" at bounding box center [556, 408] width 795 height 29
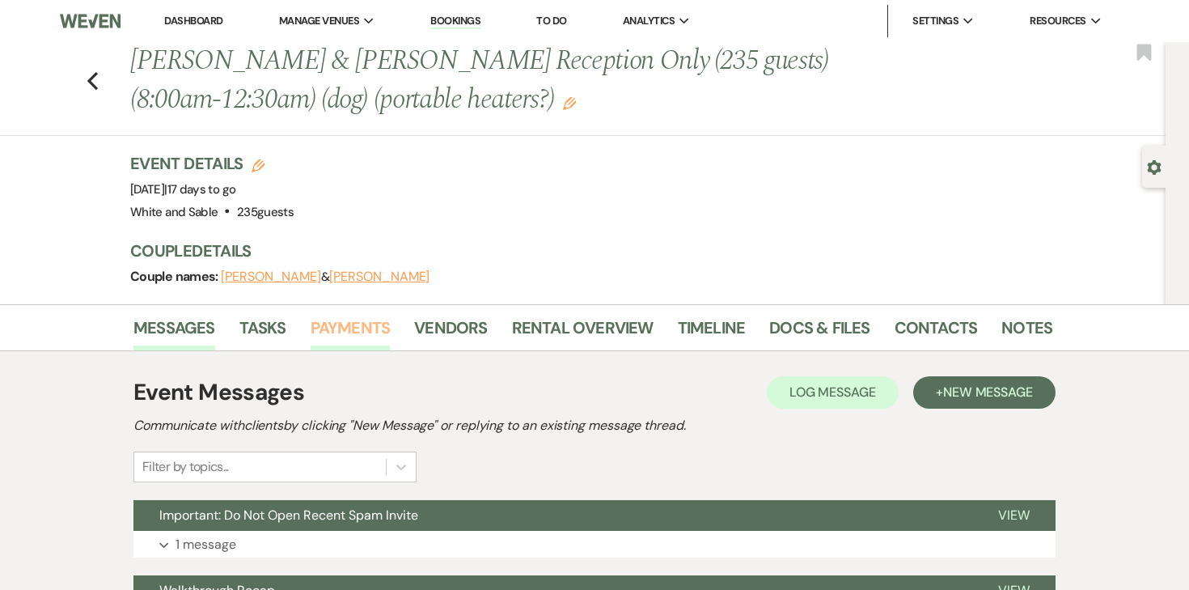
click at [373, 330] on link "Payments" at bounding box center [351, 333] width 80 height 36
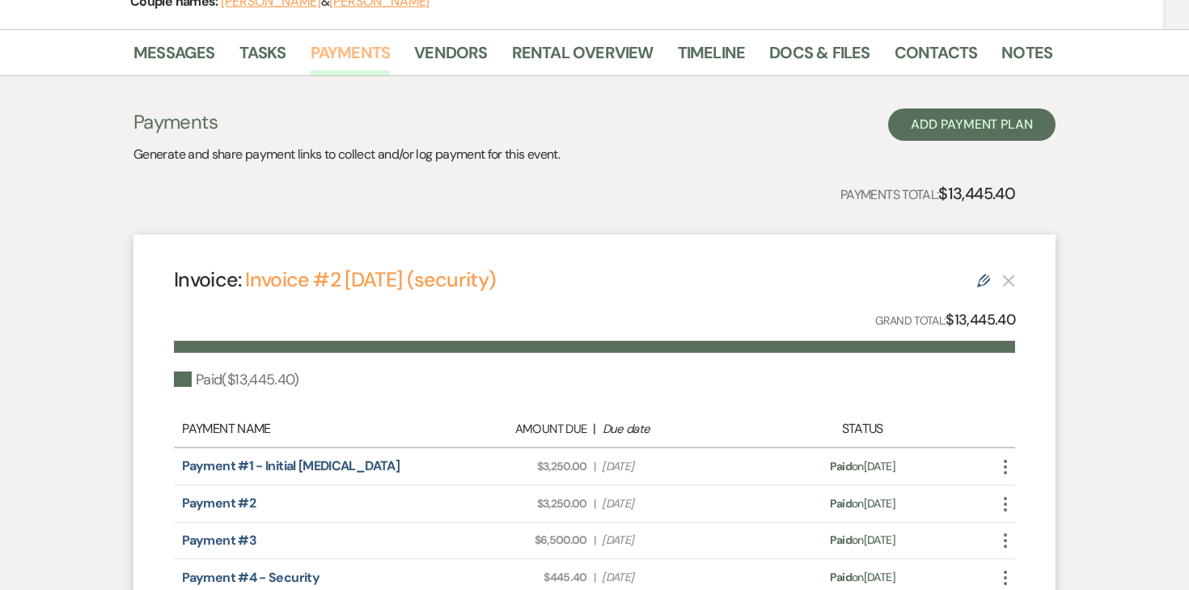
scroll to position [299, 0]
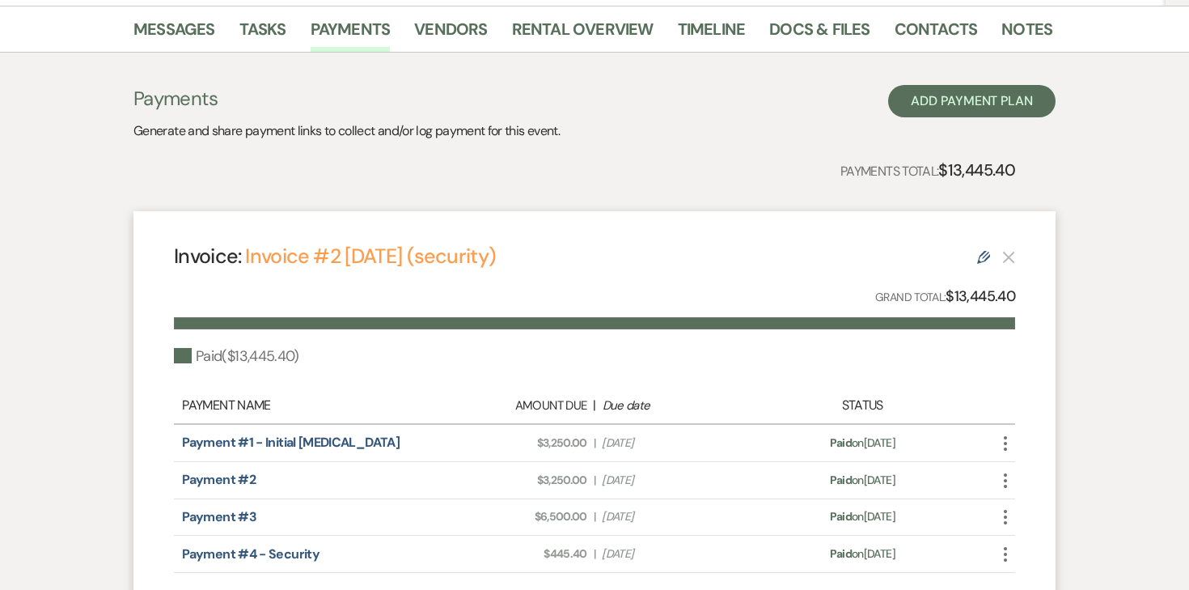
click at [986, 250] on link "Edit" at bounding box center [983, 256] width 13 height 17
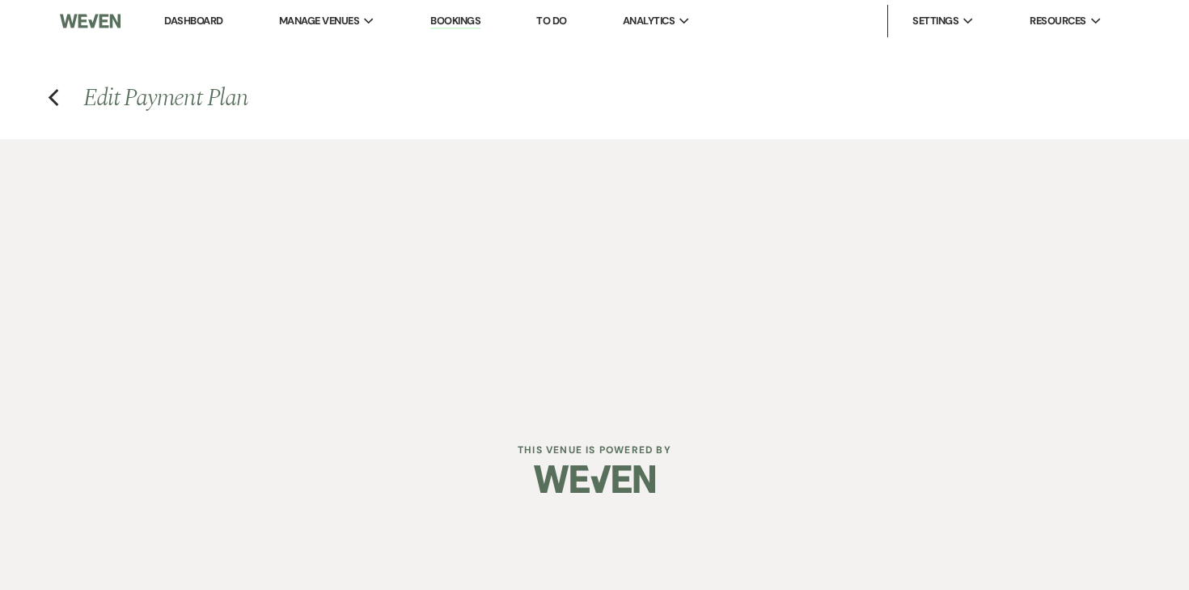
select select "27738"
select select "1"
select select "true"
select select "1"
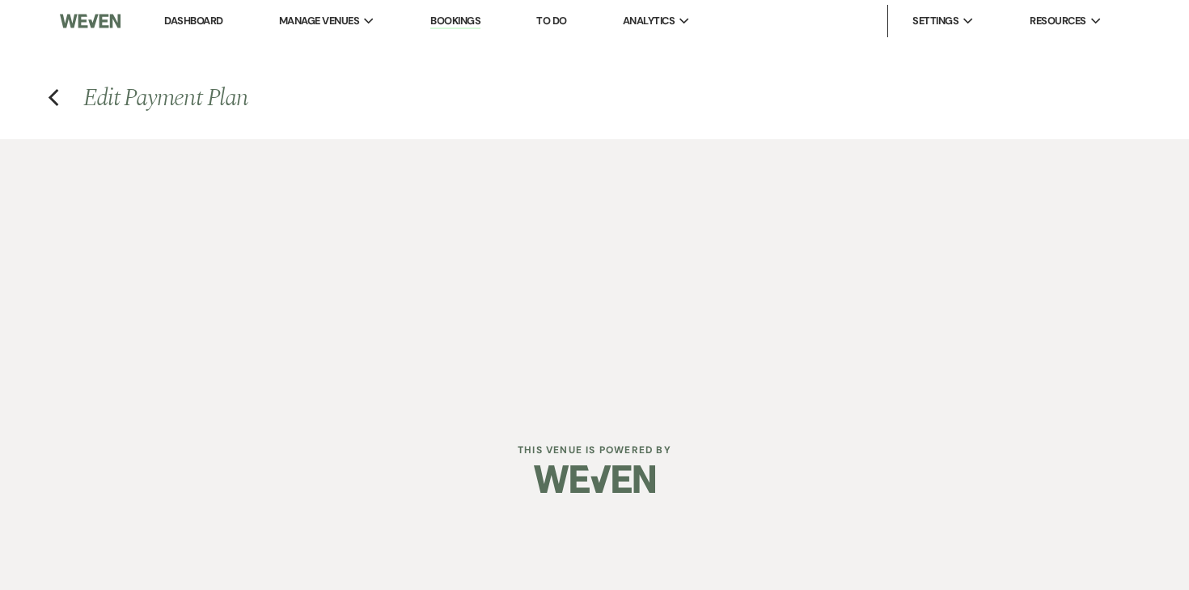
select select "true"
select select "1"
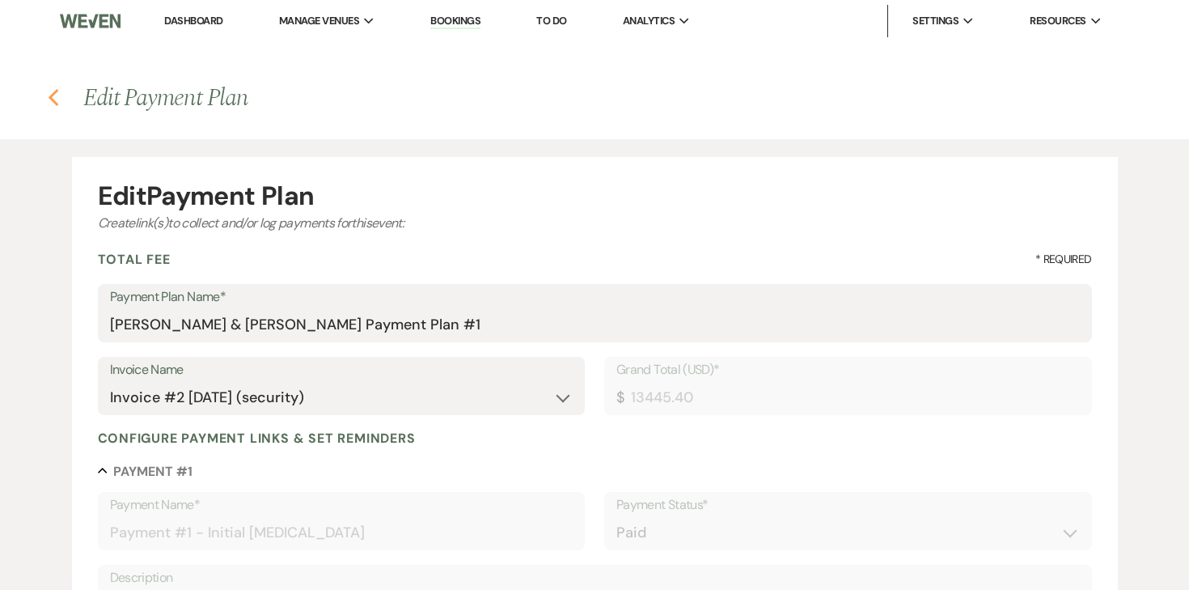
click at [53, 100] on use "button" at bounding box center [53, 98] width 11 height 18
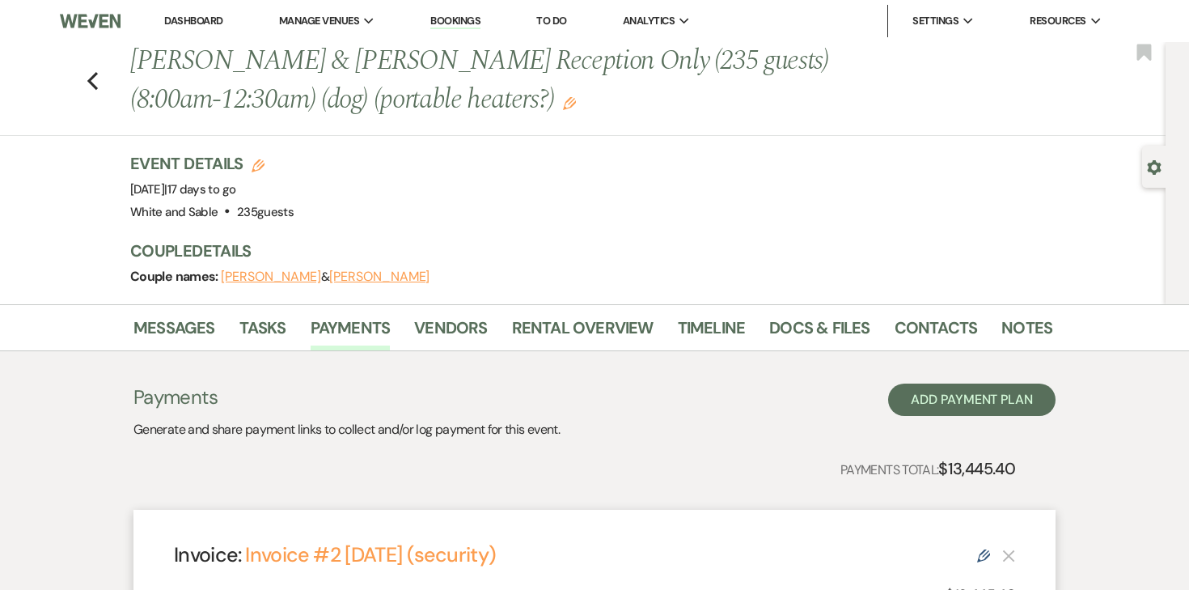
click at [206, 19] on link "Dashboard" at bounding box center [193, 21] width 58 height 14
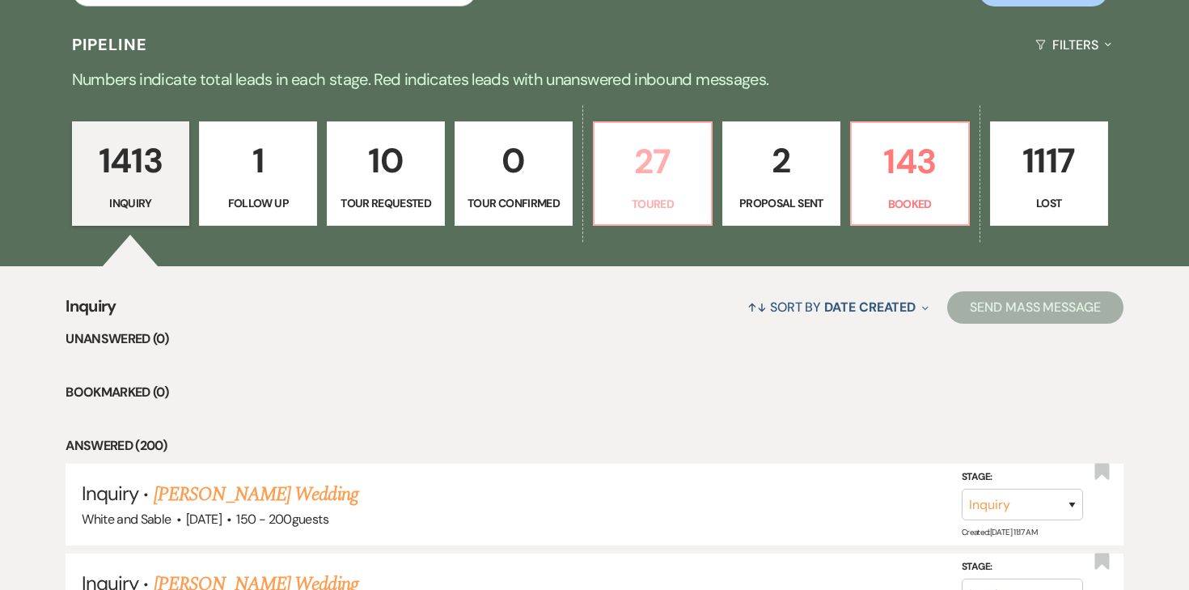
scroll to position [362, 0]
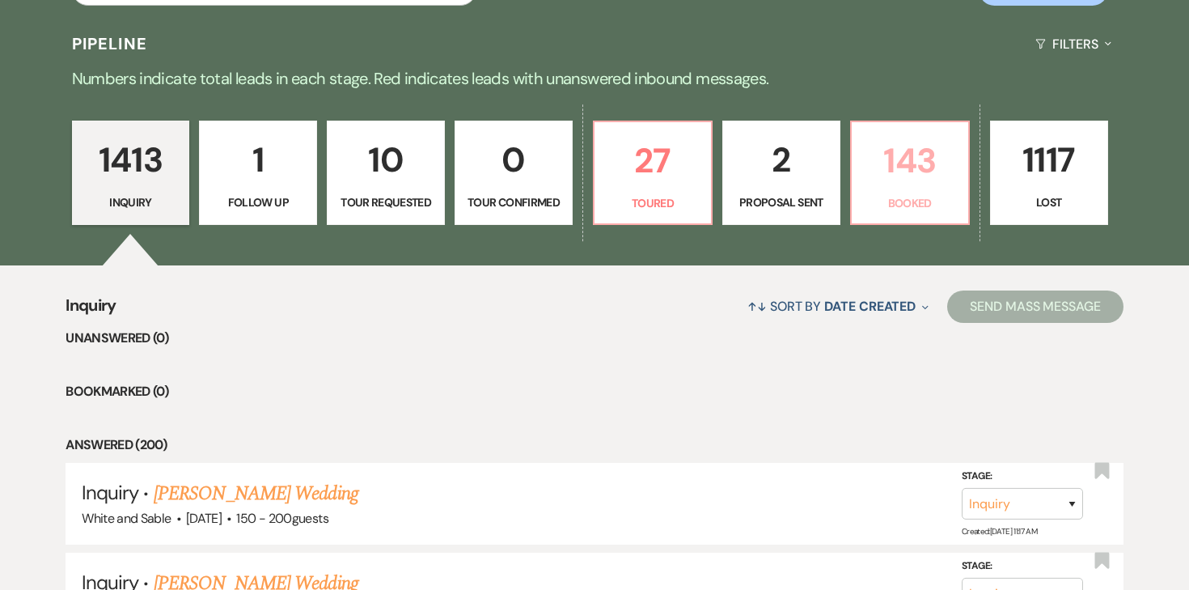
click at [928, 164] on p "143" at bounding box center [910, 161] width 97 height 54
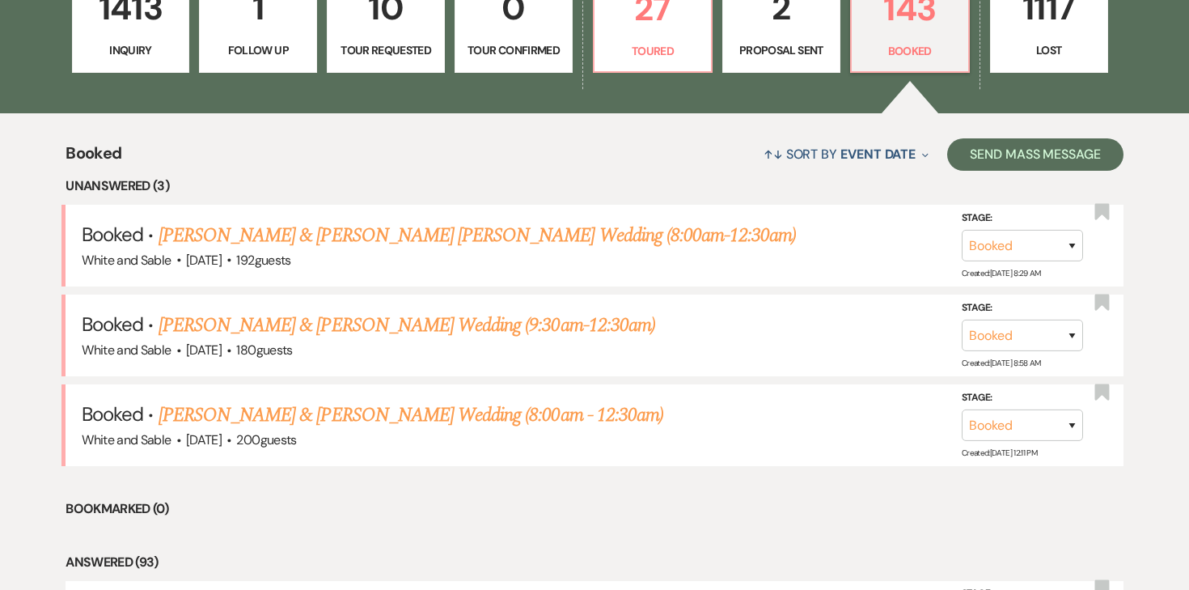
scroll to position [513, 0]
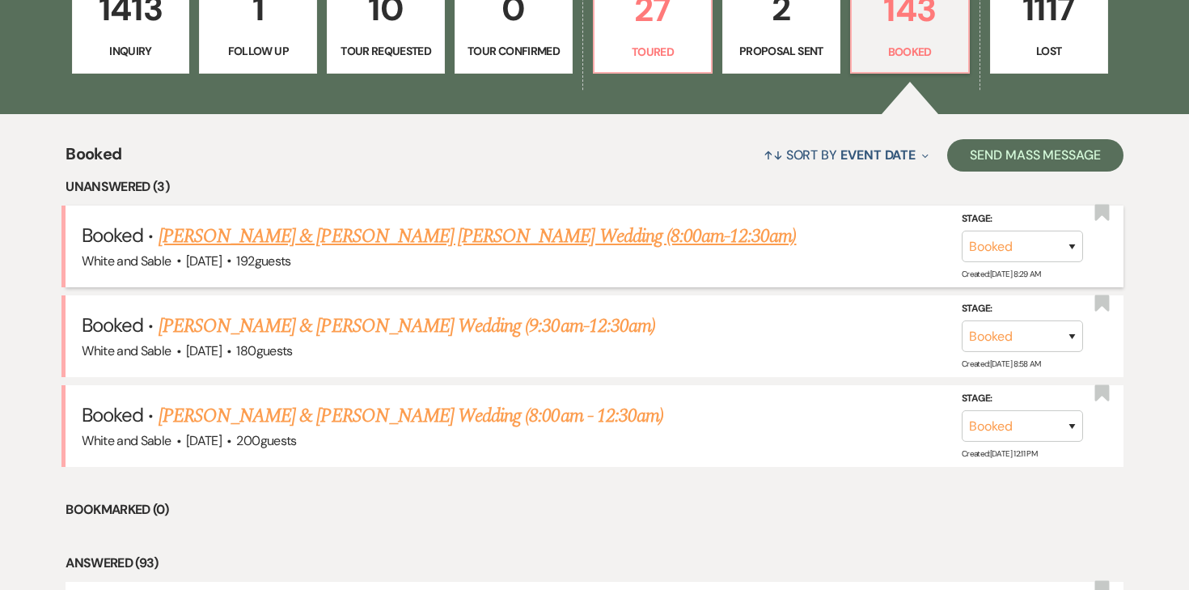
click at [547, 227] on link "[PERSON_NAME] & [PERSON_NAME] [PERSON_NAME] Wedding (8:00am-12:30am)" at bounding box center [478, 236] width 638 height 29
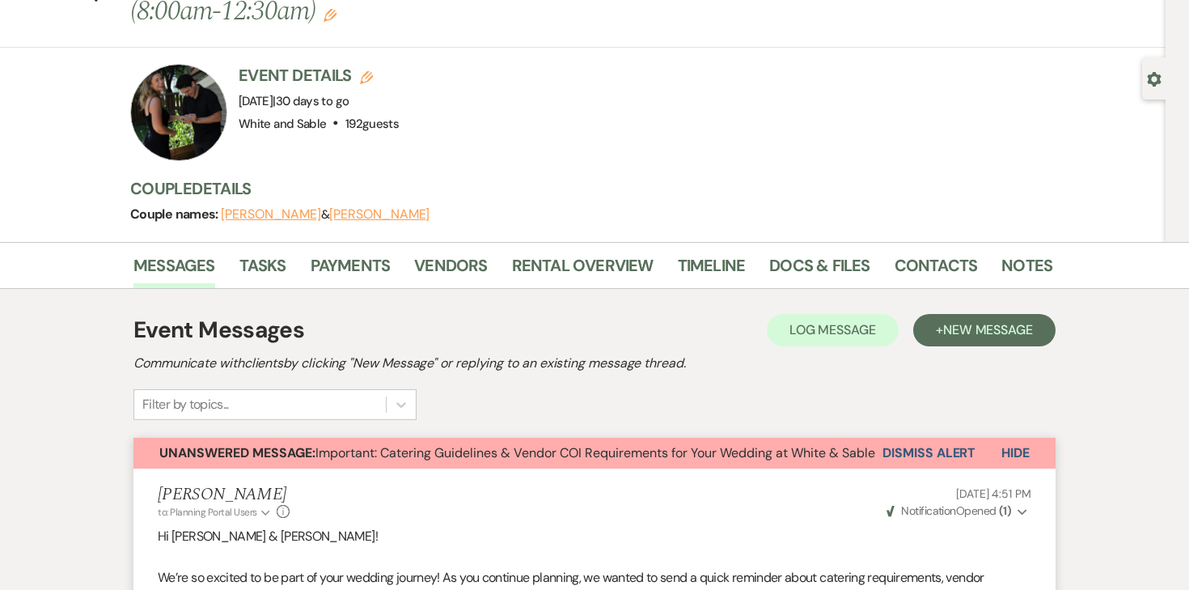
scroll to position [100, 0]
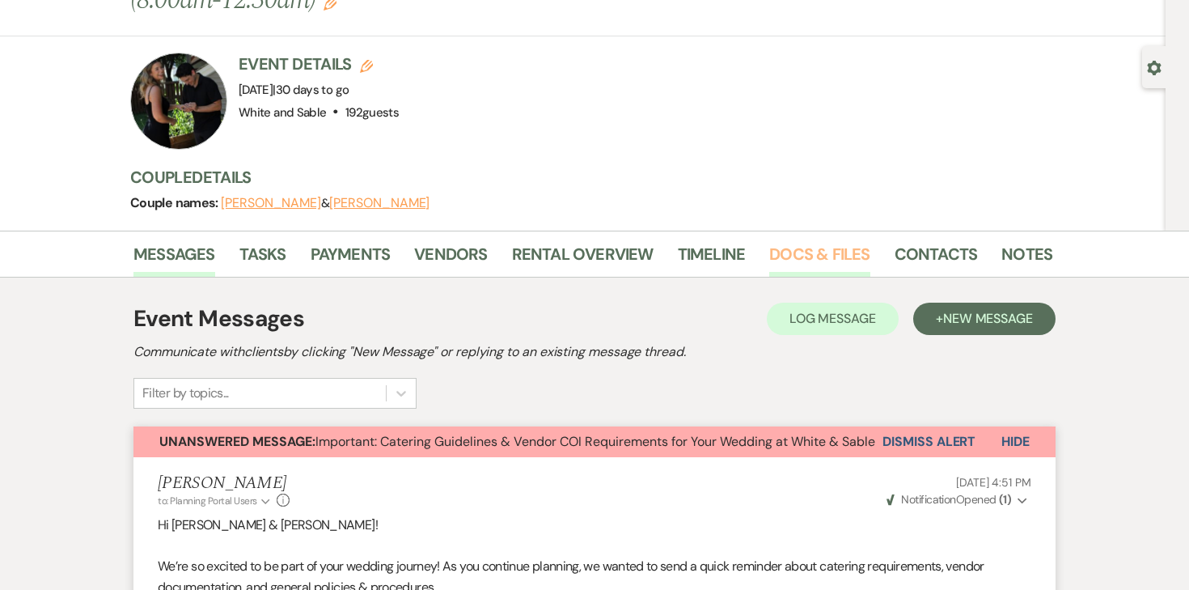
click at [837, 241] on link "Docs & Files" at bounding box center [820, 259] width 100 height 36
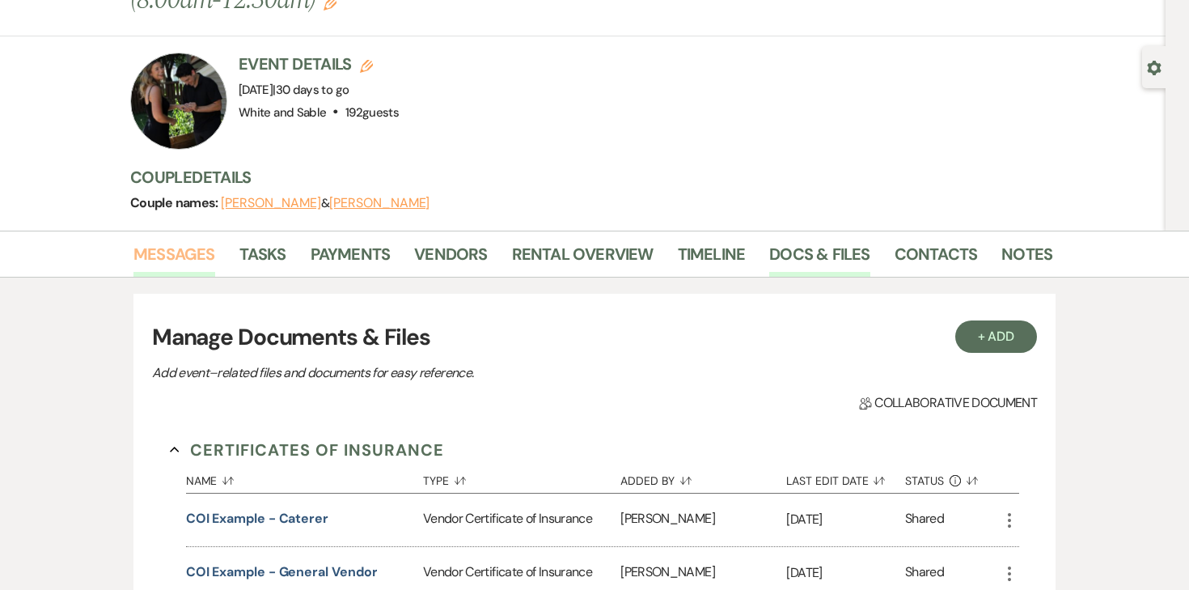
click at [152, 241] on link "Messages" at bounding box center [175, 259] width 82 height 36
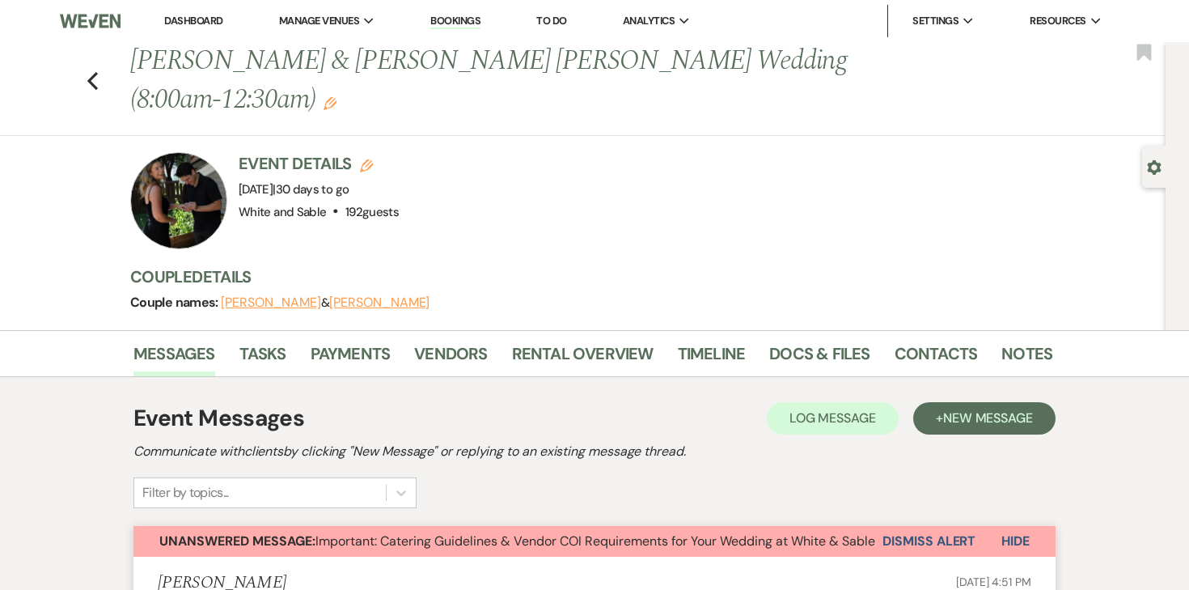
click at [764, 337] on li "Timeline" at bounding box center [724, 356] width 92 height 39
click at [796, 341] on link "Docs & Files" at bounding box center [820, 359] width 100 height 36
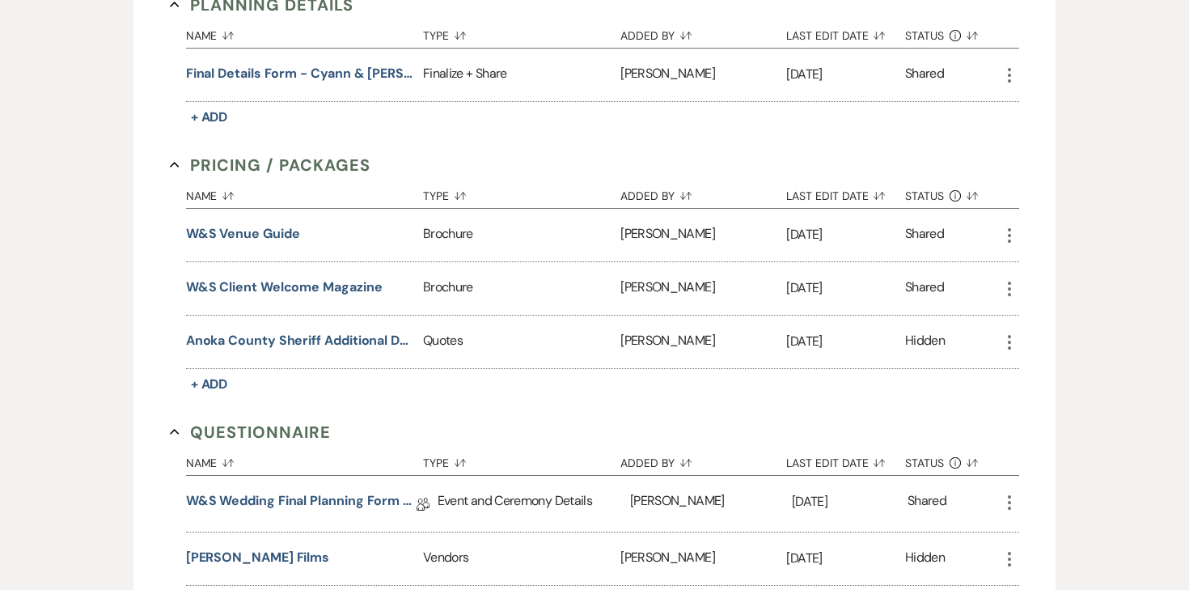
scroll to position [3076, 0]
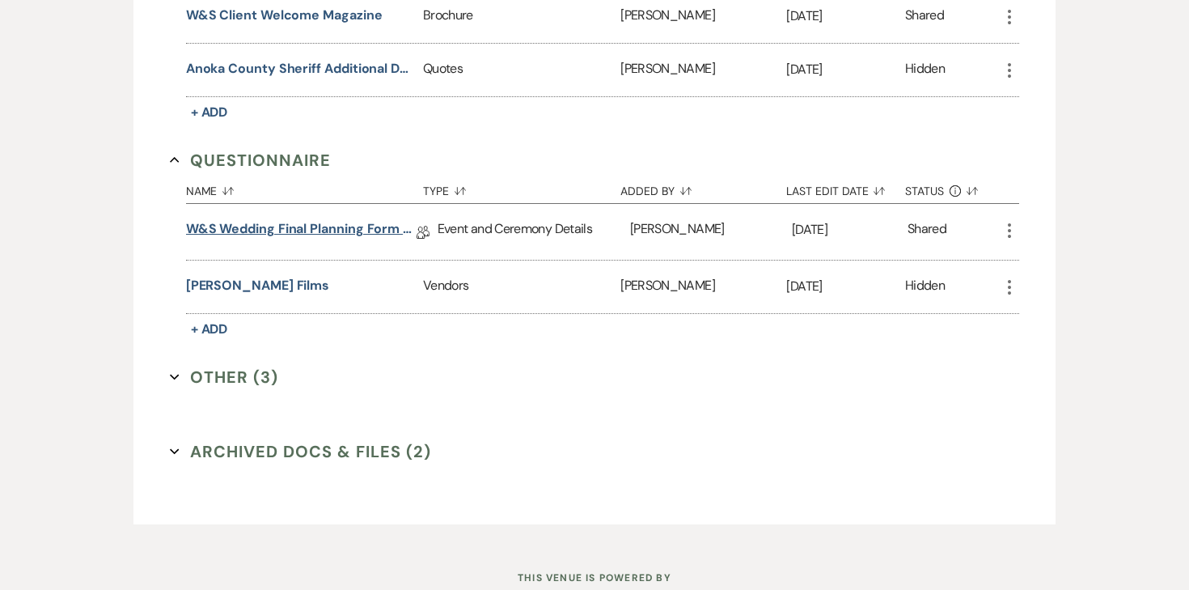
click at [263, 219] on link "W&S Wedding Final Planning Form - [PERSON_NAME] & [PERSON_NAME]" at bounding box center [301, 231] width 231 height 25
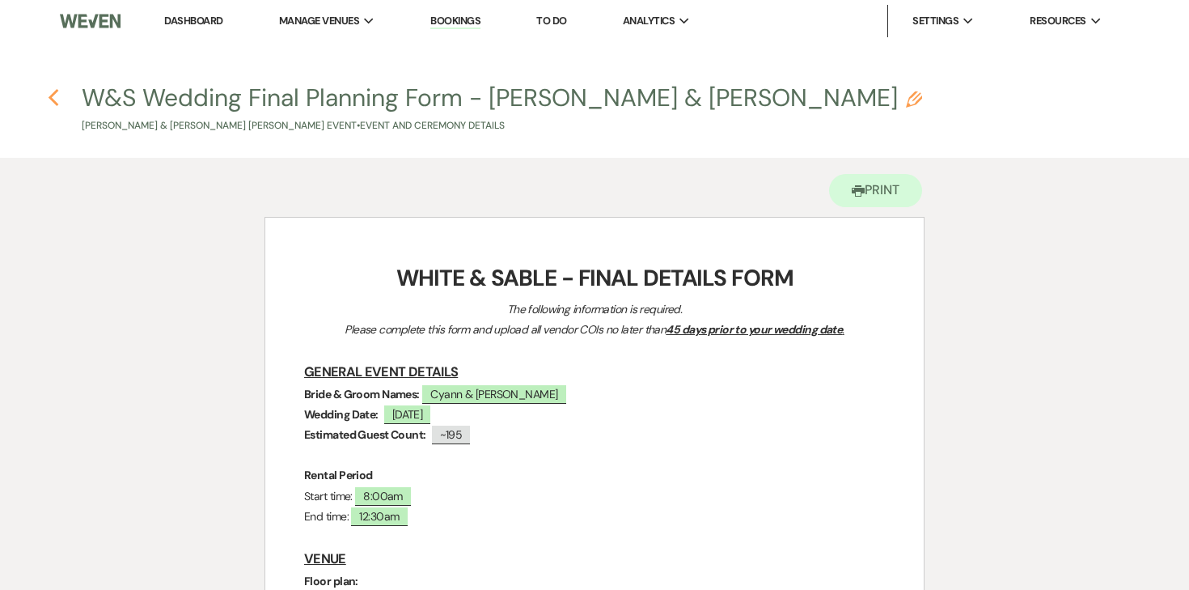
click at [54, 98] on icon "Previous" at bounding box center [54, 97] width 12 height 19
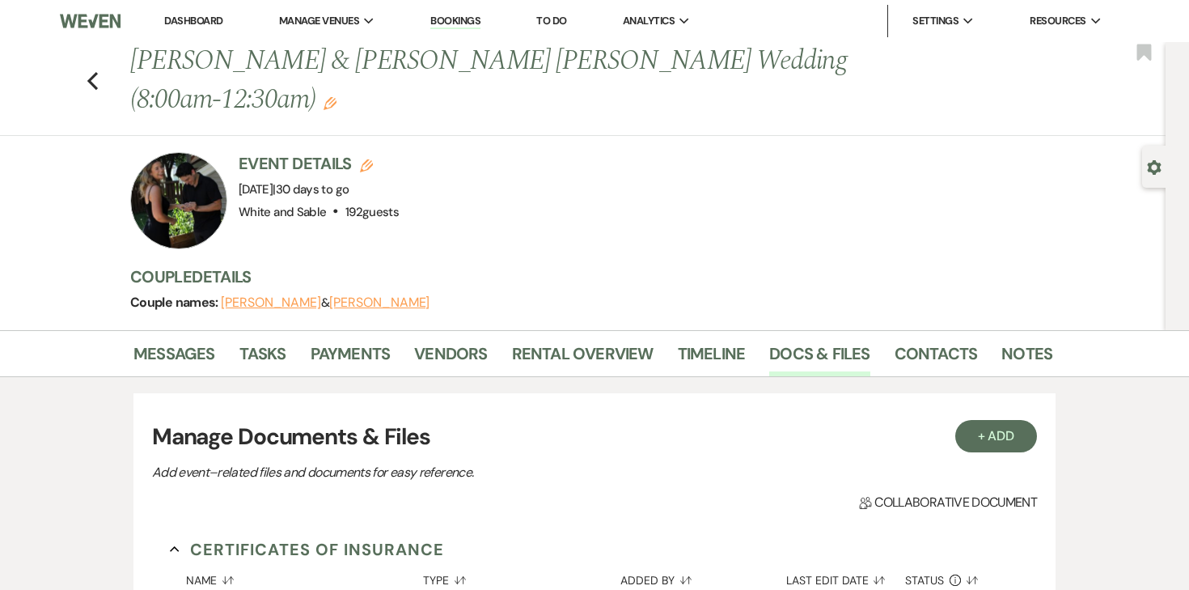
scroll to position [3076, 0]
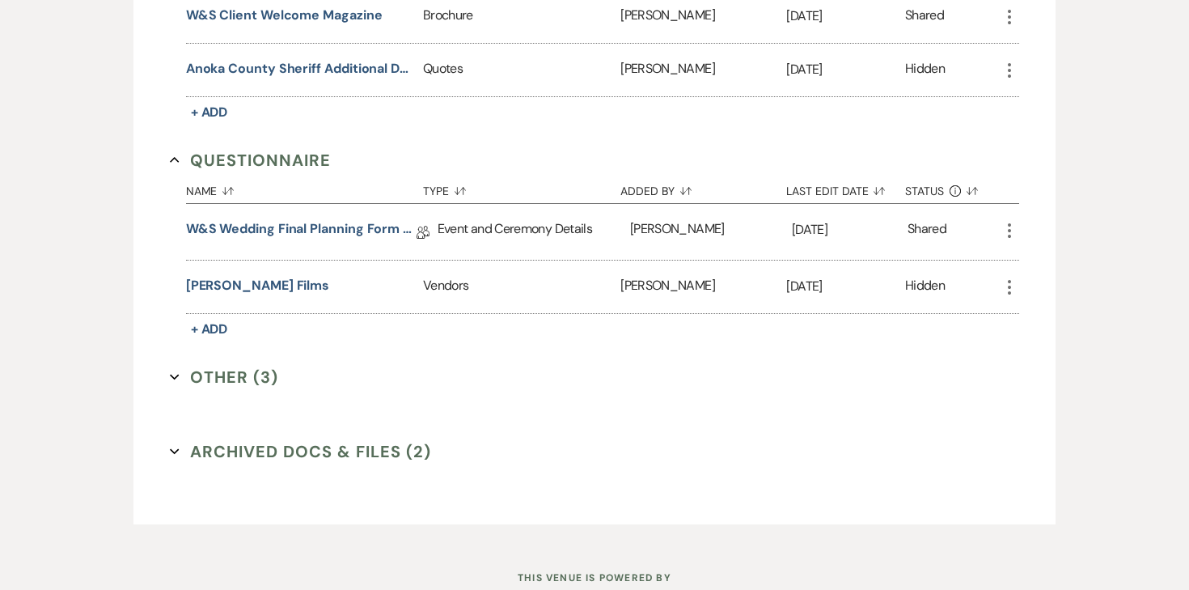
click at [1005, 221] on icon "More" at bounding box center [1009, 230] width 19 height 19
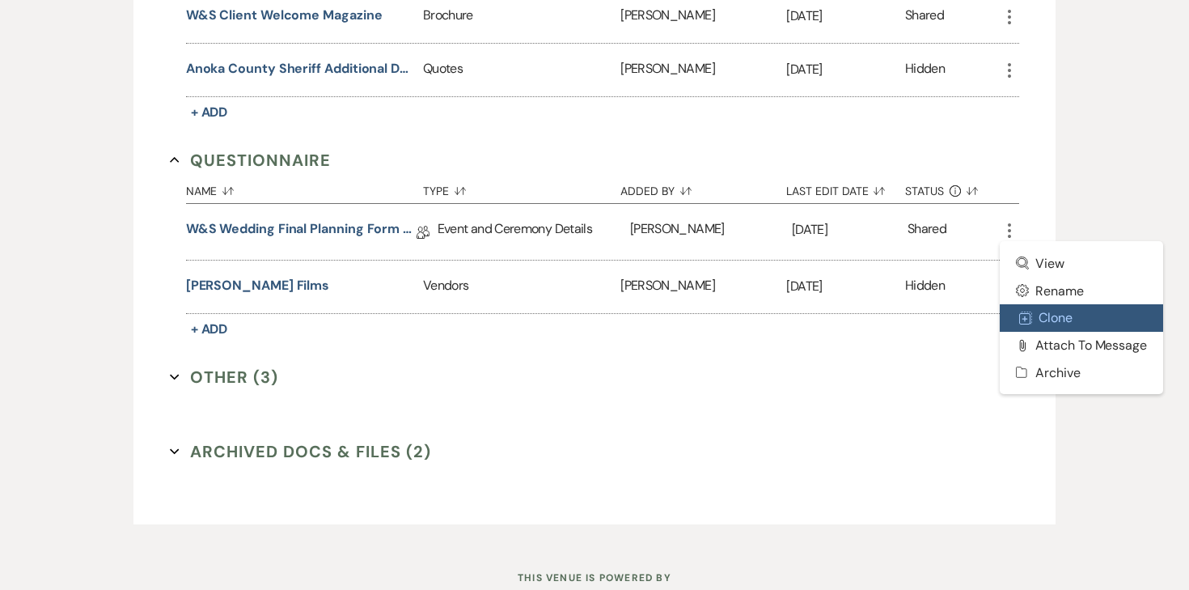
click at [1032, 312] on icon "Duplicate" at bounding box center [1026, 318] width 13 height 13
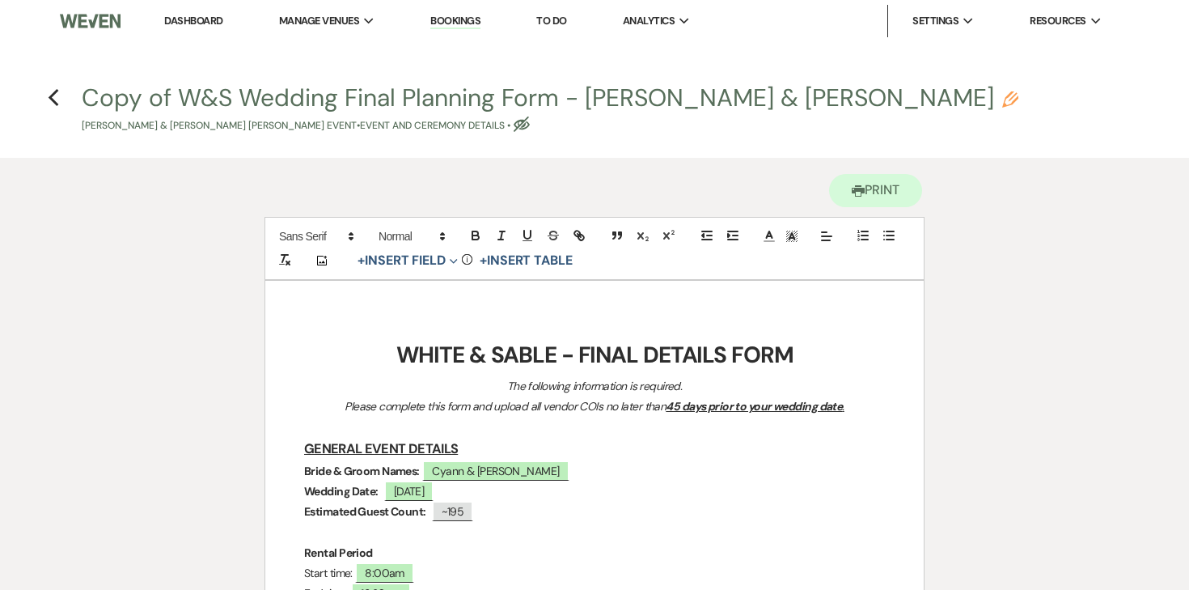
click at [803, 104] on div "Copy of W&S Wedding Final Planning Form - [PERSON_NAME] & Cyann Pencil [PERSON_…" at bounding box center [600, 110] width 1037 height 48
click at [1003, 103] on icon "Pencil" at bounding box center [1011, 99] width 16 height 16
select select "49"
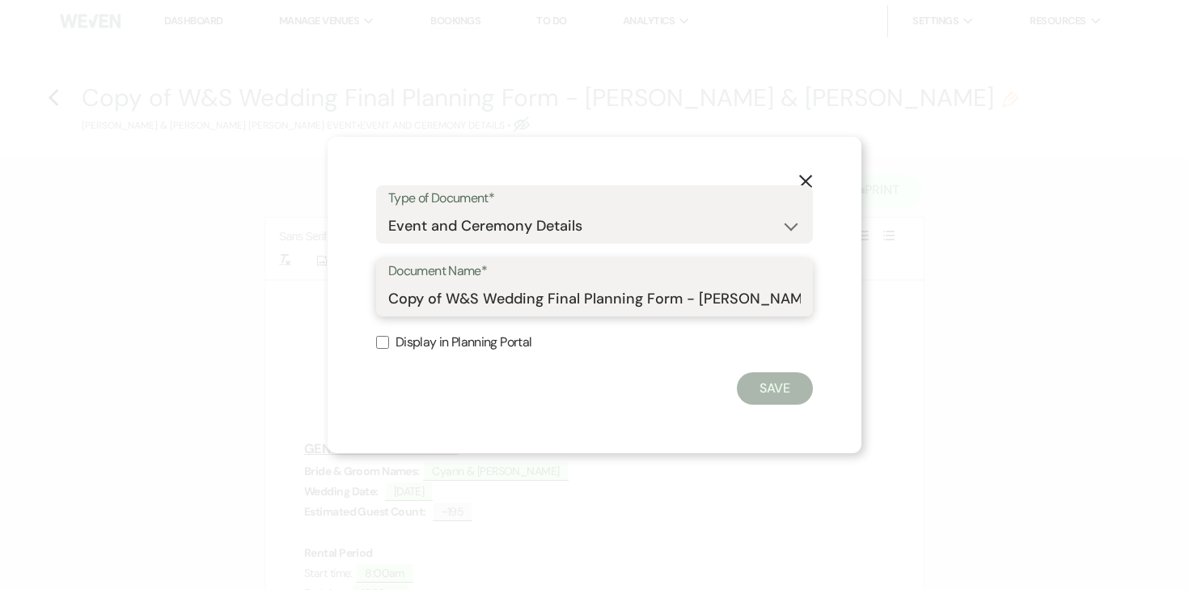
drag, startPoint x: 698, startPoint y: 301, endPoint x: 367, endPoint y: 316, distance: 332.1
click at [367, 316] on div "X Type of Document* Special Event Insurance Vendor Certificate of Insurance Con…" at bounding box center [595, 295] width 534 height 316
click at [586, 271] on label "Document Name*" at bounding box center [594, 271] width 413 height 23
click at [586, 283] on input "Copy of W&S Wedding Final Planning Form - [PERSON_NAME] & [PERSON_NAME]" at bounding box center [594, 299] width 413 height 32
click at [697, 315] on div "Document Name* Copy of W&S Wedding Final Planning Form - [PERSON_NAME] & [PERSO…" at bounding box center [594, 287] width 437 height 58
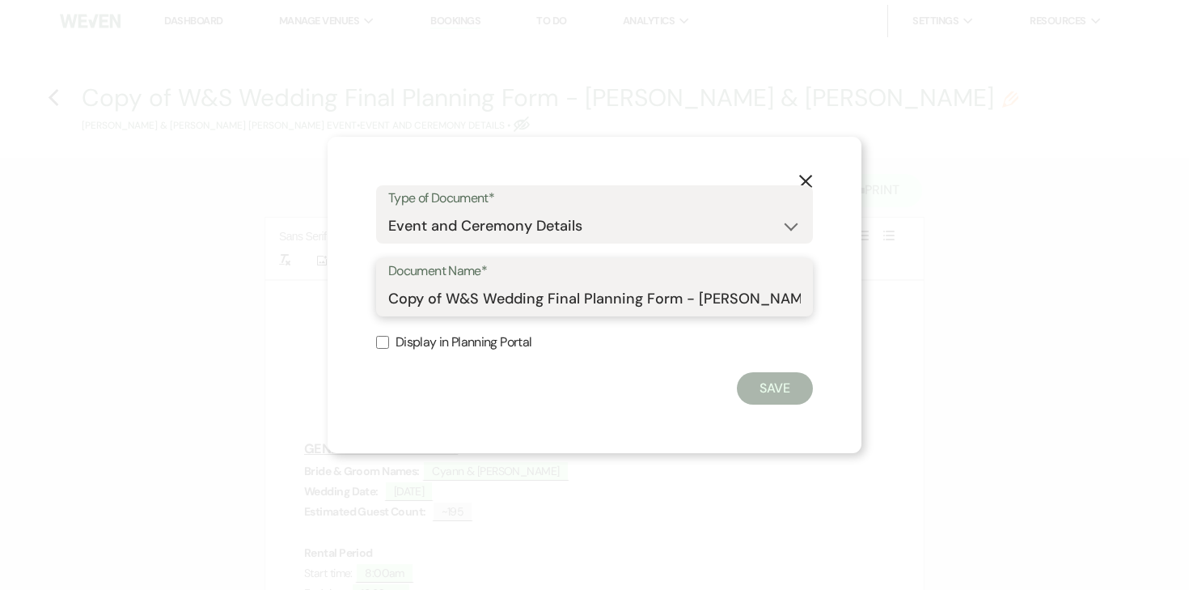
drag, startPoint x: 697, startPoint y: 300, endPoint x: 439, endPoint y: 295, distance: 258.2
click at [439, 295] on input "Copy of W&S Wedding Final Planning Form - [PERSON_NAME] & [PERSON_NAME]" at bounding box center [594, 299] width 413 height 32
click at [561, 297] on input "[PERSON_NAME] & Cyann" at bounding box center [594, 299] width 413 height 32
type input "[PERSON_NAME] & Cyann Final Details"
click at [757, 393] on button "Save" at bounding box center [775, 388] width 76 height 32
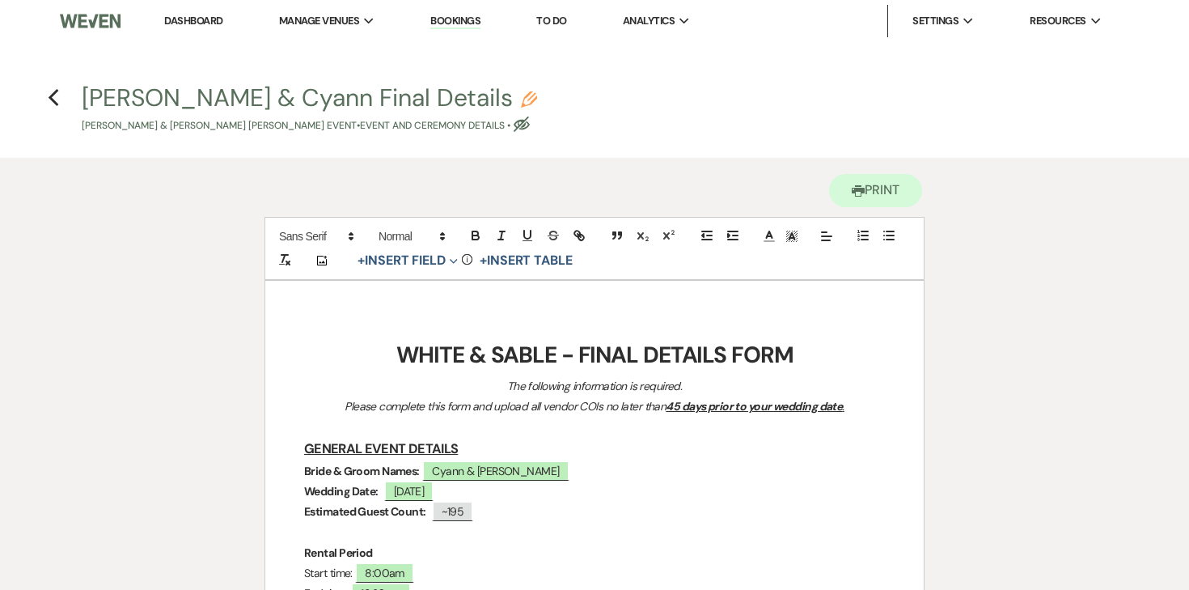
click at [534, 376] on p "The following information is required." at bounding box center [594, 386] width 581 height 20
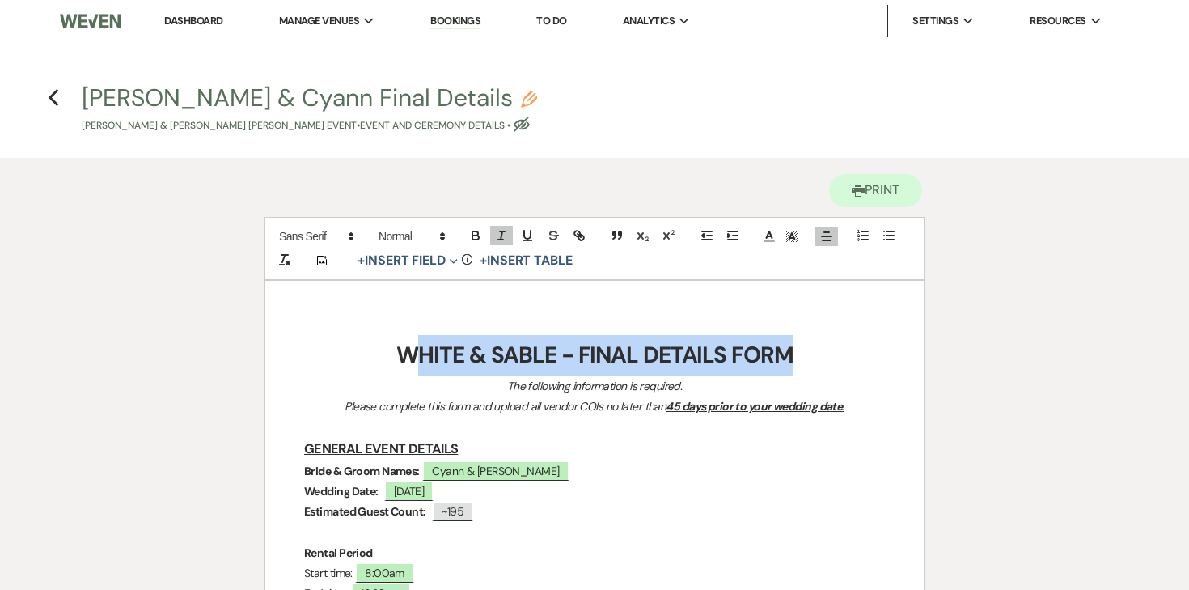
drag, startPoint x: 426, startPoint y: 345, endPoint x: 782, endPoint y: 349, distance: 355.2
click at [782, 349] on strong "WHITE & SABLE - FINAL DETAILS FORM" at bounding box center [594, 355] width 397 height 30
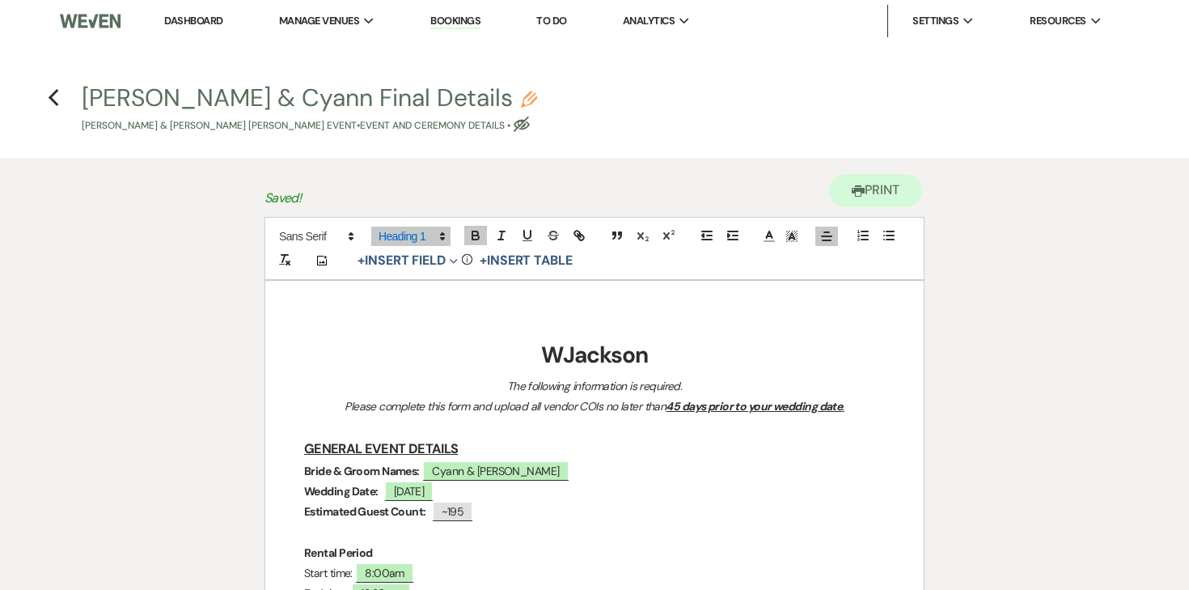
click at [569, 353] on strong "WJackson" at bounding box center [594, 355] width 106 height 30
click at [714, 360] on h1 "[PERSON_NAME]" at bounding box center [594, 355] width 581 height 40
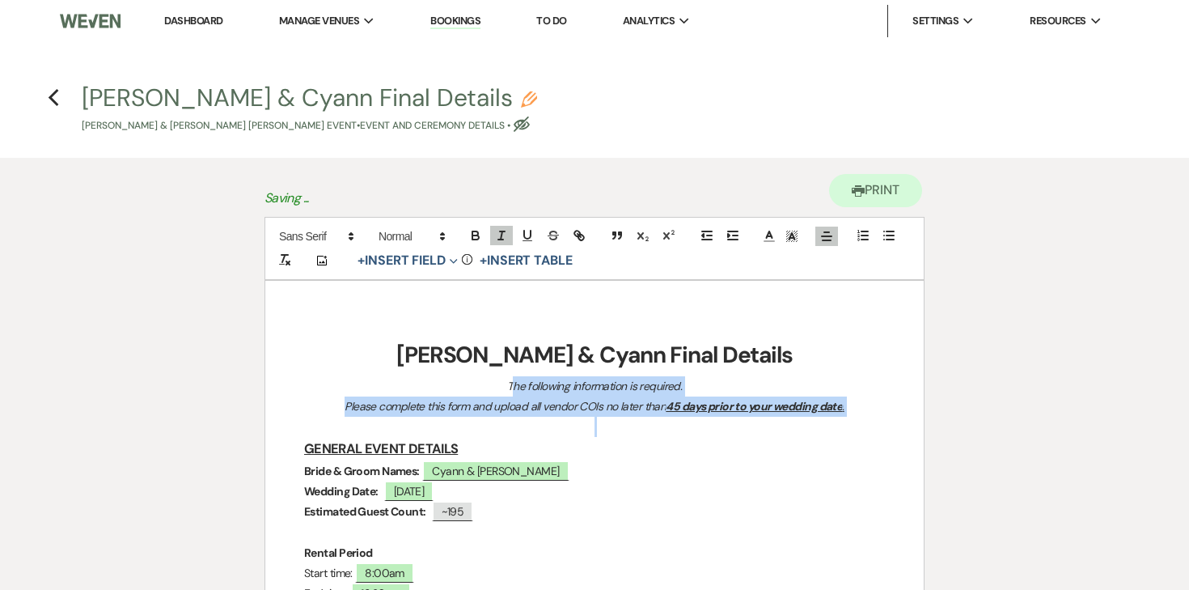
drag, startPoint x: 509, startPoint y: 383, endPoint x: 657, endPoint y: 418, distance: 152.3
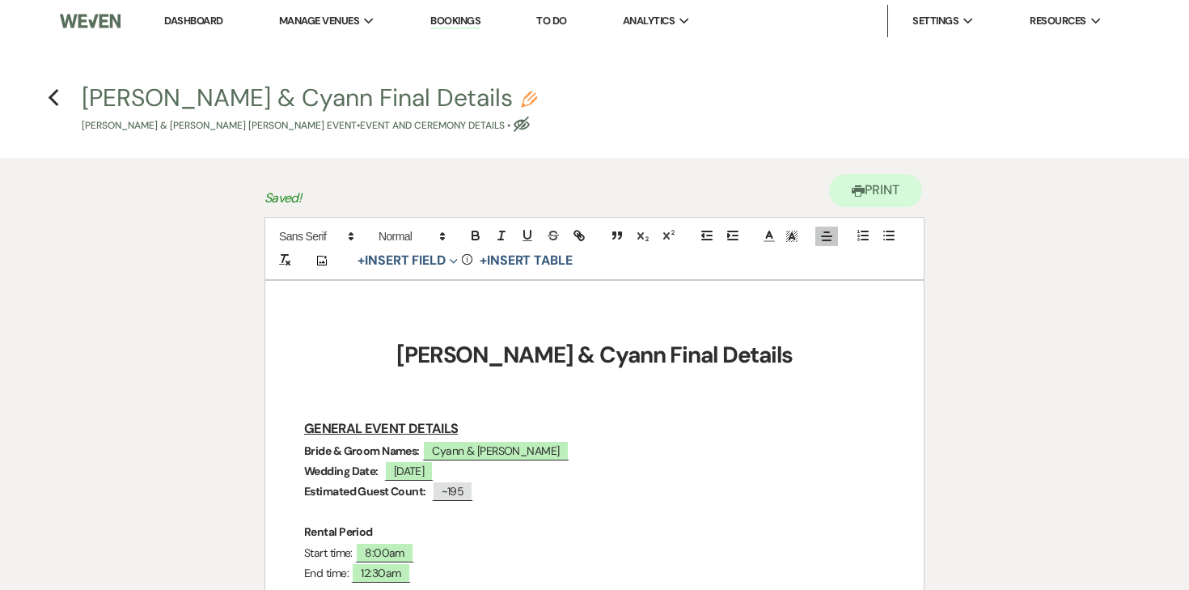
click at [625, 348] on strong "[PERSON_NAME] & Cyann Final Details" at bounding box center [594, 355] width 396 height 30
click at [763, 352] on h1 "[PERSON_NAME] & Cyann - Final Details" at bounding box center [594, 355] width 581 height 40
